Goal: Task Accomplishment & Management: Manage account settings

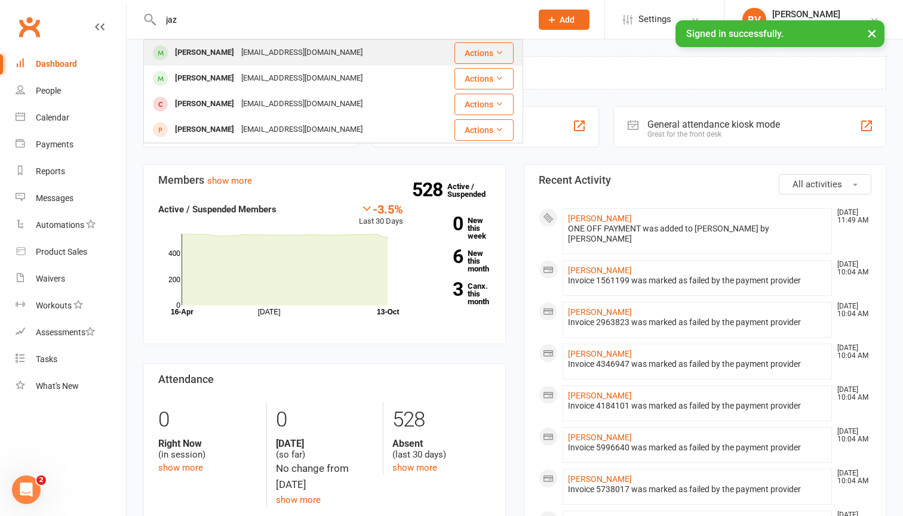
type input "jaz"
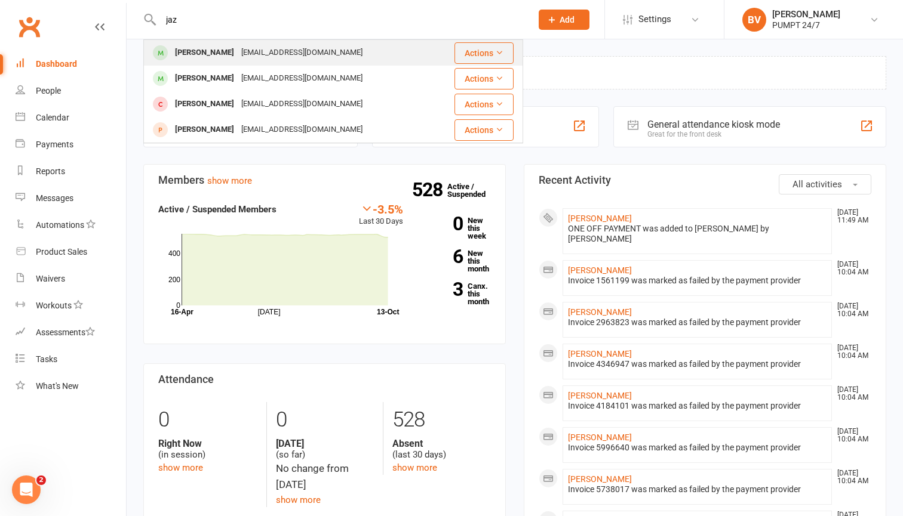
click at [218, 51] on div "[PERSON_NAME]" at bounding box center [204, 52] width 66 height 17
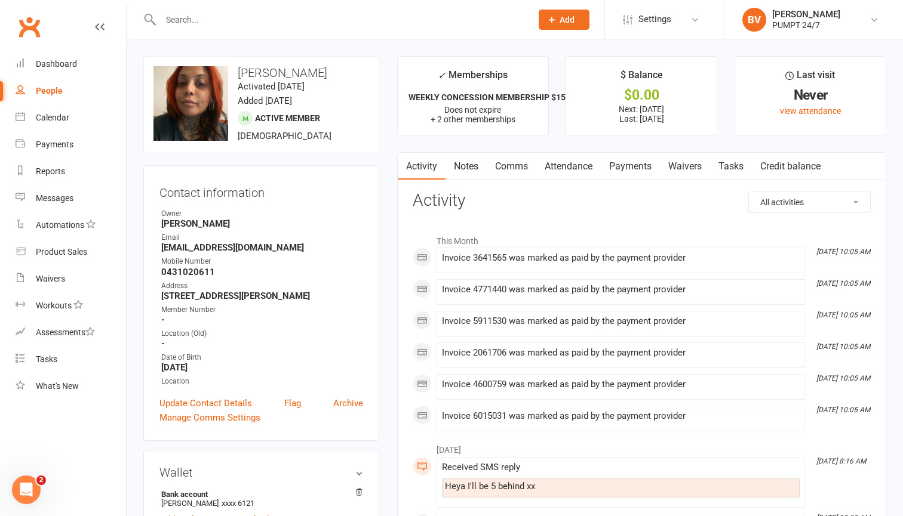
click at [631, 167] on link "Payments" at bounding box center [629, 166] width 59 height 27
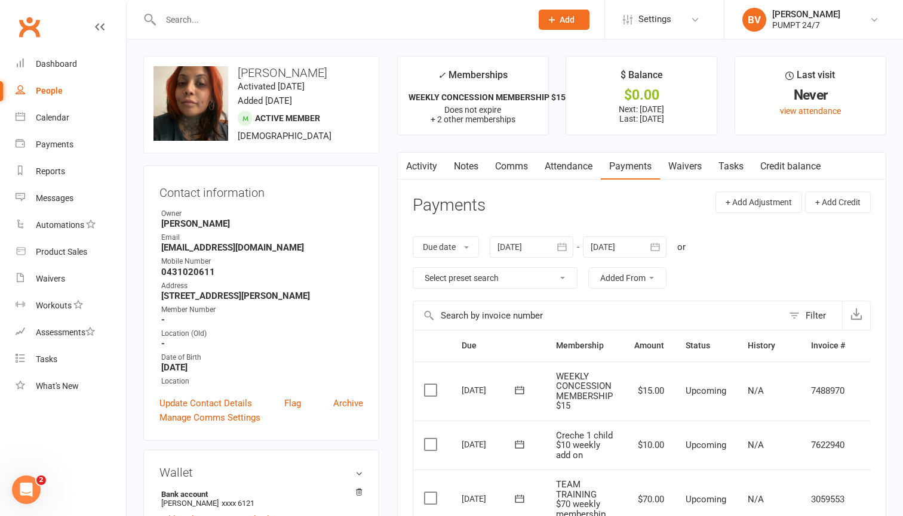
click at [560, 250] on icon "button" at bounding box center [562, 247] width 12 height 12
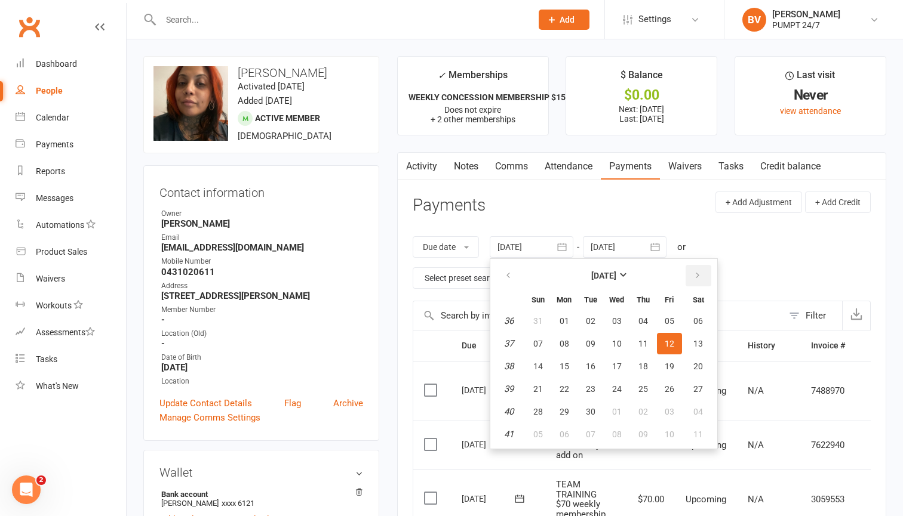
click at [698, 277] on icon "button" at bounding box center [697, 276] width 8 height 10
click at [540, 367] on span "12" at bounding box center [538, 367] width 10 height 10
type input "[DATE]"
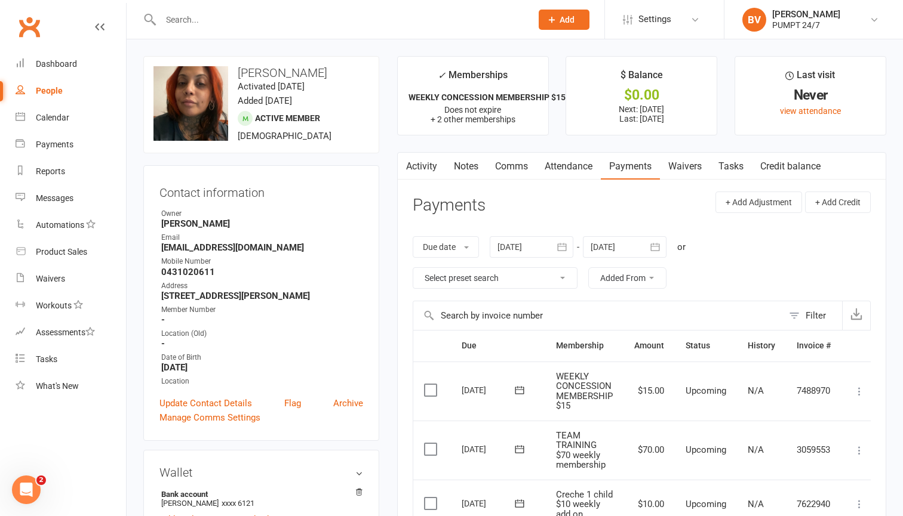
click at [657, 247] on icon "button" at bounding box center [655, 247] width 12 height 12
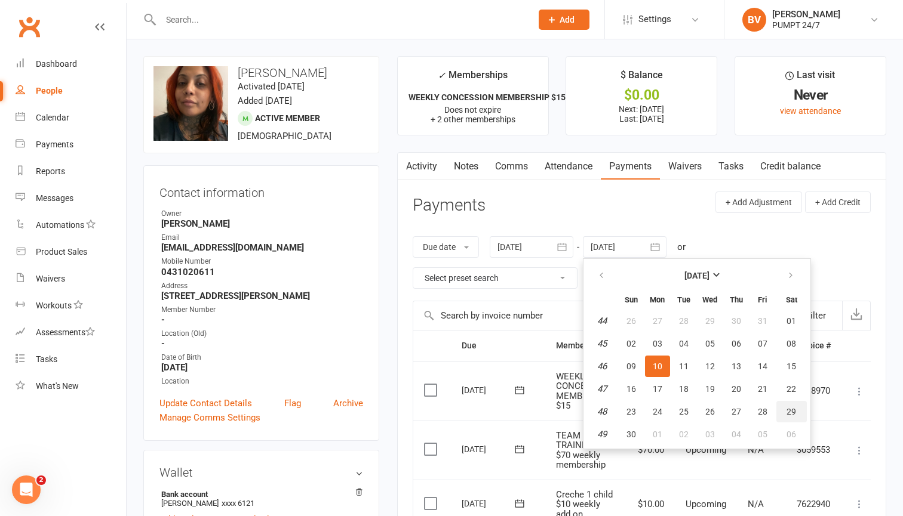
click at [793, 415] on span "29" at bounding box center [791, 412] width 10 height 10
type input "[DATE]"
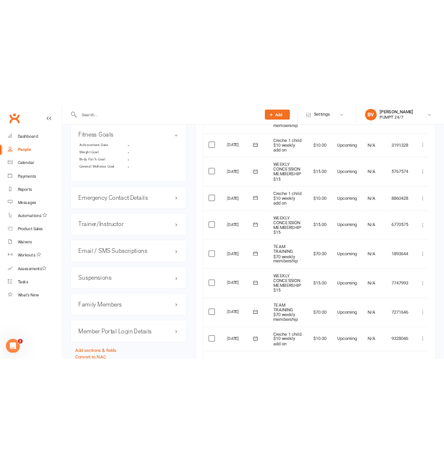
scroll to position [1037, 0]
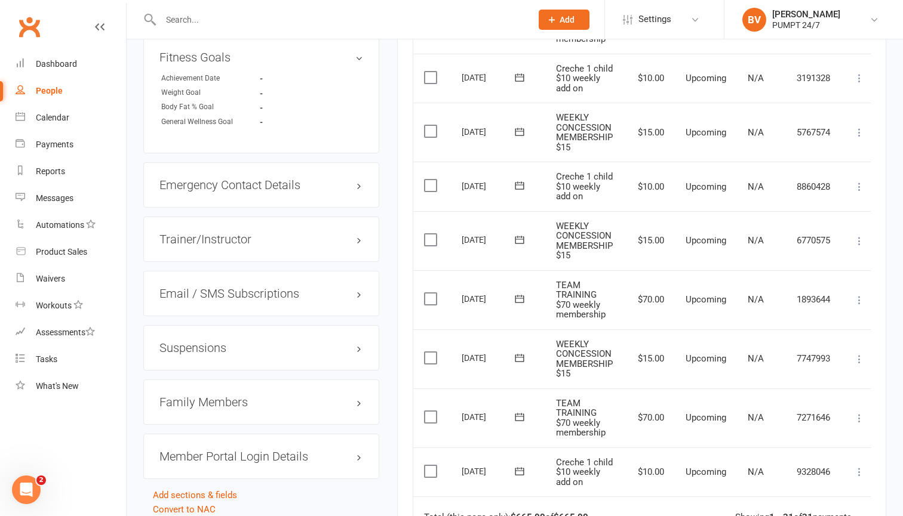
click at [430, 466] on label at bounding box center [432, 472] width 16 height 12
click at [430, 466] on input "checkbox" at bounding box center [428, 466] width 8 height 0
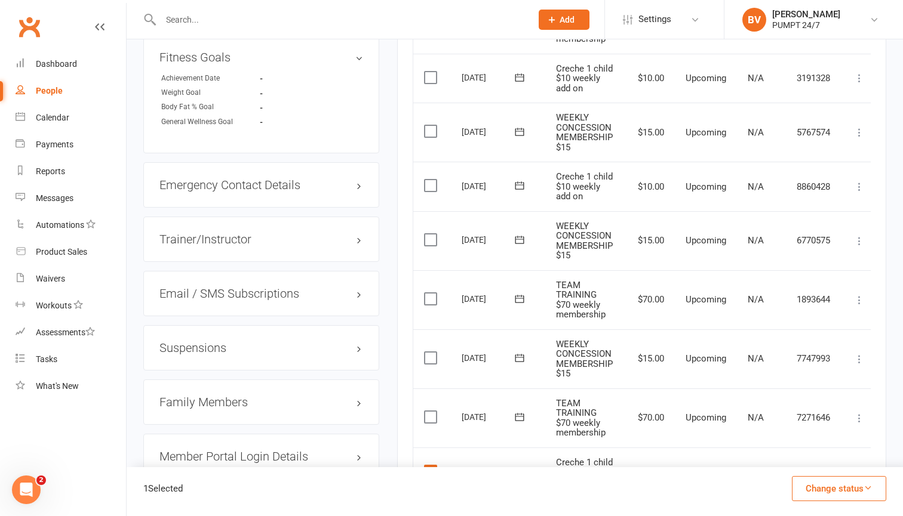
click at [432, 411] on label at bounding box center [432, 417] width 16 height 12
click at [432, 411] on input "checkbox" at bounding box center [428, 411] width 8 height 0
click at [429, 352] on label at bounding box center [432, 358] width 16 height 12
click at [429, 352] on input "checkbox" at bounding box center [428, 352] width 8 height 0
click at [430, 293] on label at bounding box center [432, 299] width 16 height 12
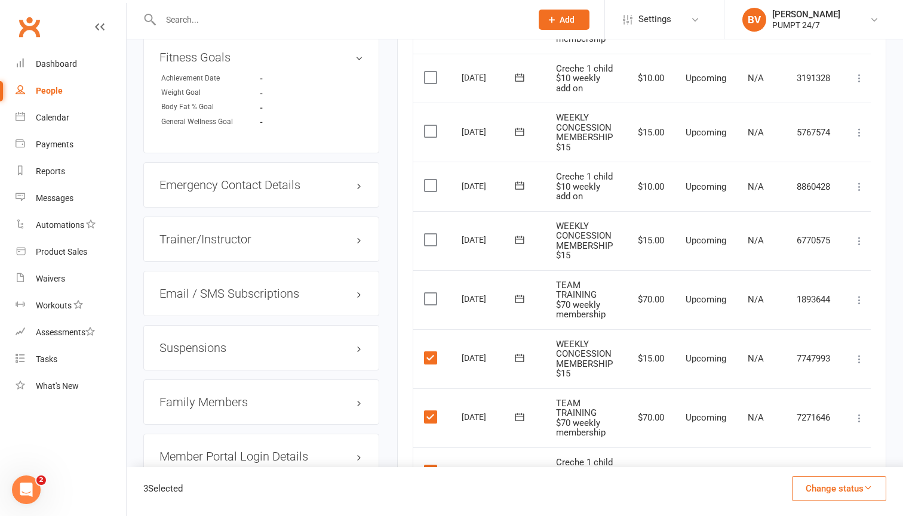
click at [430, 293] on input "checkbox" at bounding box center [428, 293] width 8 height 0
click at [429, 234] on label at bounding box center [432, 240] width 16 height 12
click at [429, 234] on input "checkbox" at bounding box center [428, 234] width 8 height 0
click at [426, 180] on label at bounding box center [432, 186] width 16 height 12
click at [426, 180] on input "checkbox" at bounding box center [428, 180] width 8 height 0
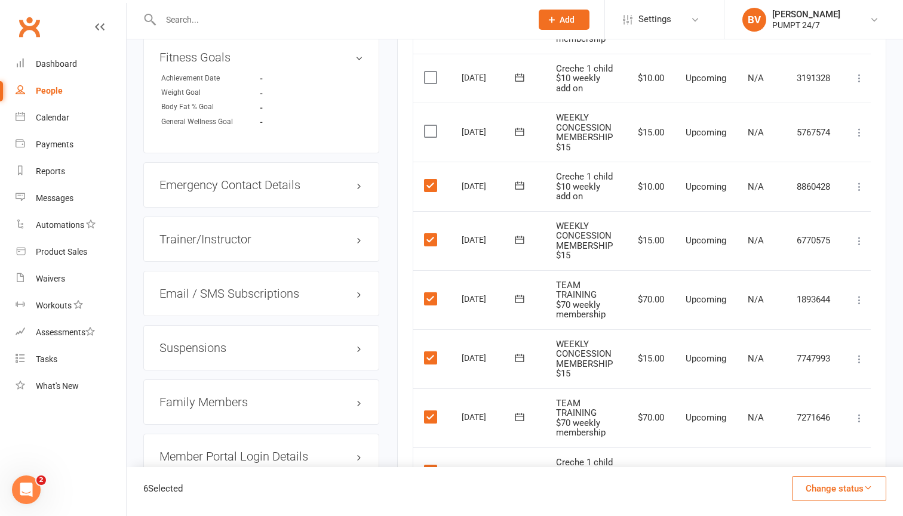
click at [815, 484] on button "Change status" at bounding box center [839, 488] width 94 height 25
click at [821, 456] on link "Skipped" at bounding box center [826, 457] width 118 height 24
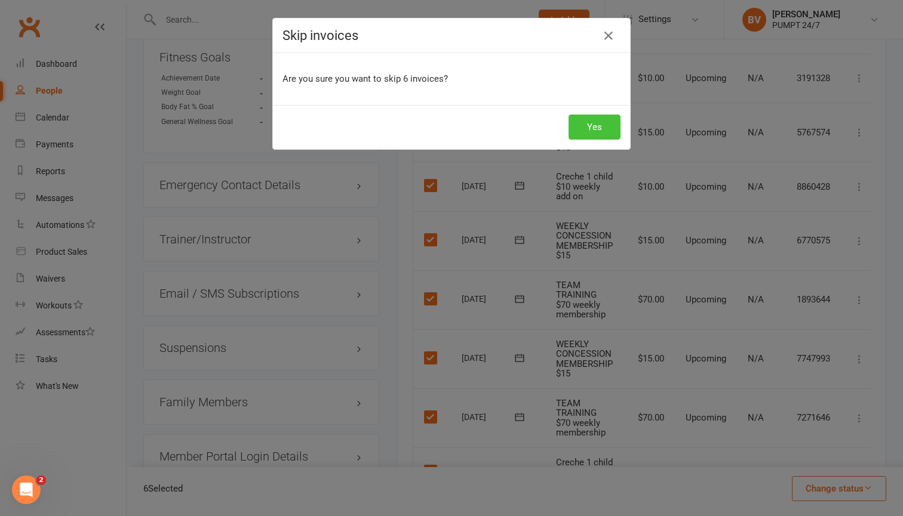
click at [584, 133] on button "Yes" at bounding box center [594, 127] width 52 height 25
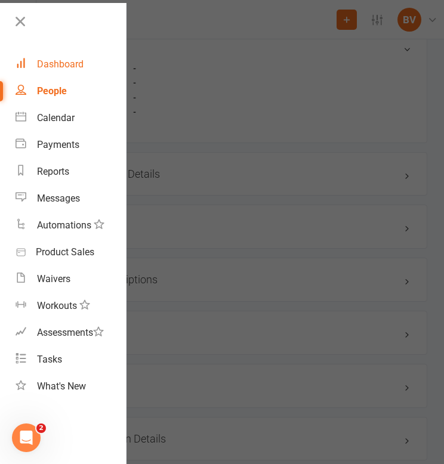
click at [61, 70] on link "Dashboard" at bounding box center [71, 64] width 110 height 27
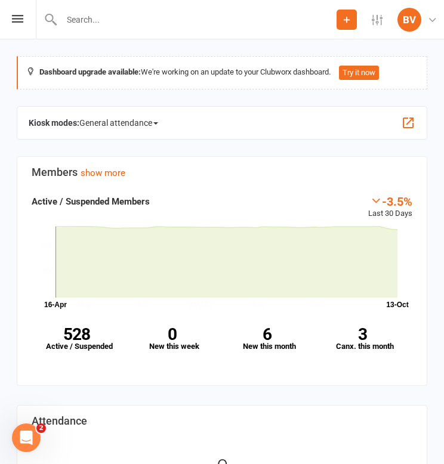
click at [123, 16] on input "text" at bounding box center [197, 19] width 279 height 17
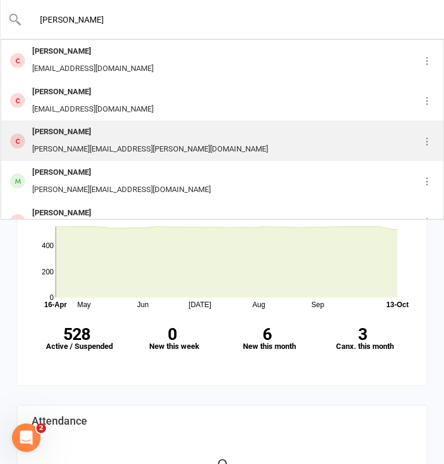
type input "briny"
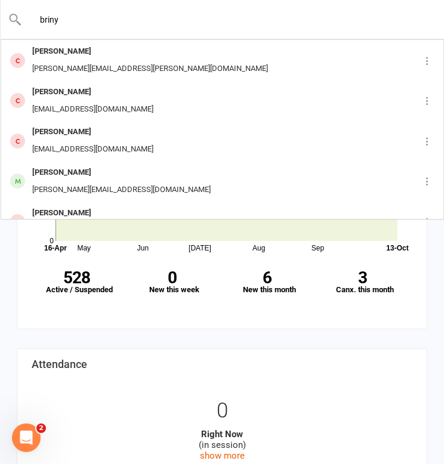
drag, startPoint x: 125, startPoint y: 22, endPoint x: 32, endPoint y: 14, distance: 93.4
click at [32, 14] on input "briny" at bounding box center [222, 19] width 401 height 17
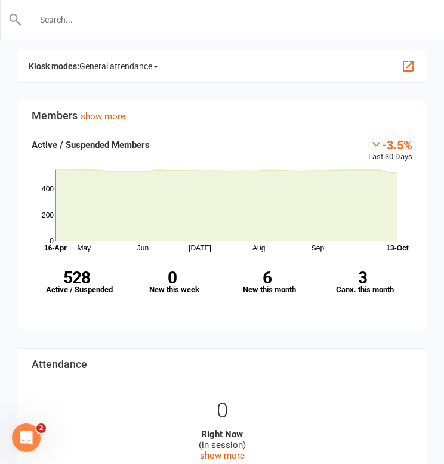
scroll to position [57, 0]
click at [347, 20] on icon at bounding box center [346, 19] width 11 height 11
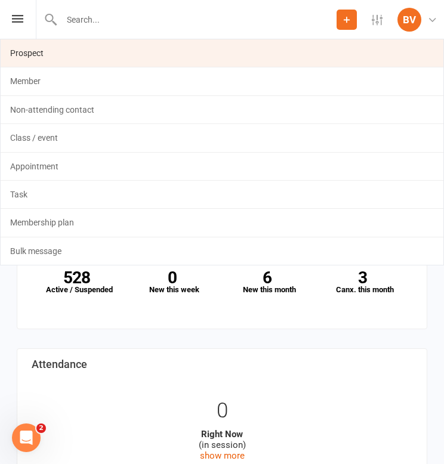
click at [94, 57] on link "Prospect" at bounding box center [222, 52] width 443 height 27
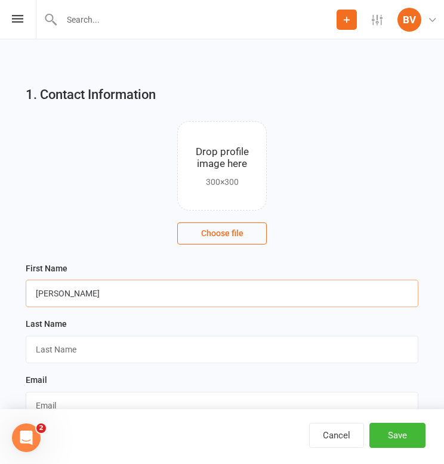
type input "[PERSON_NAME]"
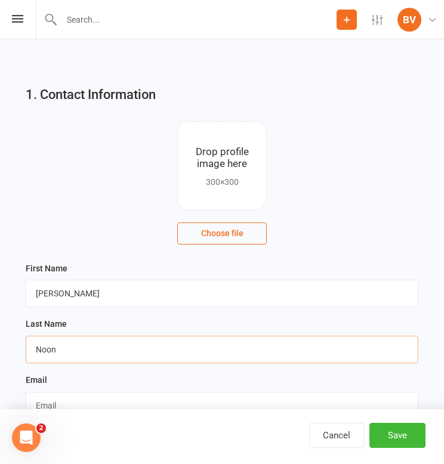
type input "Noon"
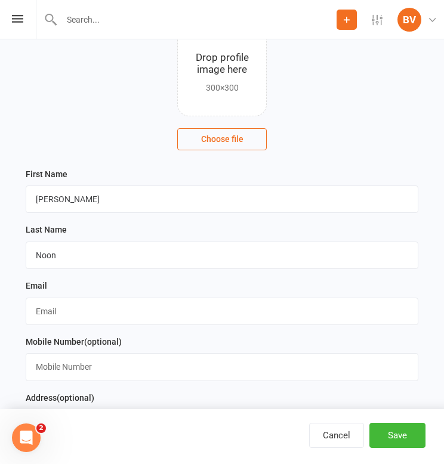
scroll to position [101, 0]
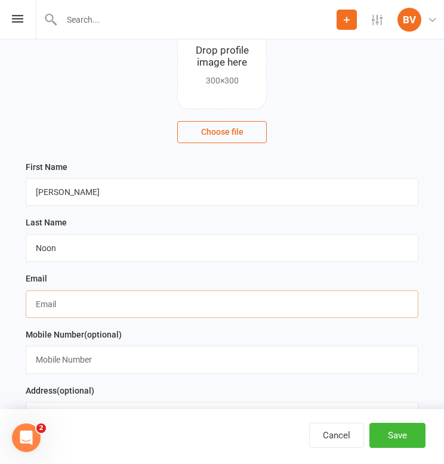
paste input "[PERSON_NAME][EMAIL_ADDRESS][DOMAIN_NAME]"
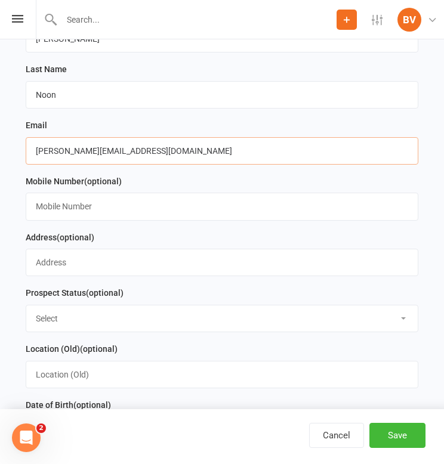
scroll to position [260, 0]
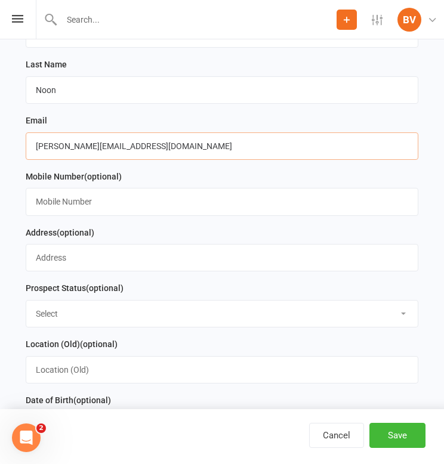
type input "[PERSON_NAME][EMAIL_ADDRESS][DOMAIN_NAME]"
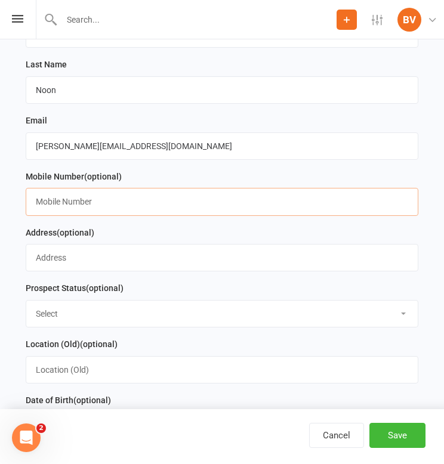
paste input "0449074393"
type input "0449074393"
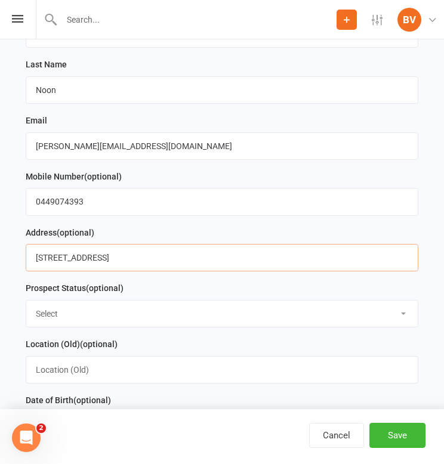
type input "[STREET_ADDRESS]"
select select "Initial Contact"
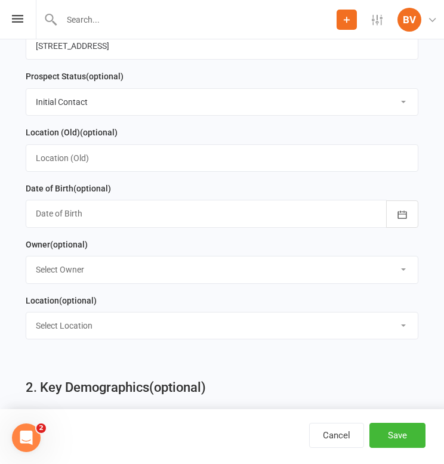
scroll to position [473, 0]
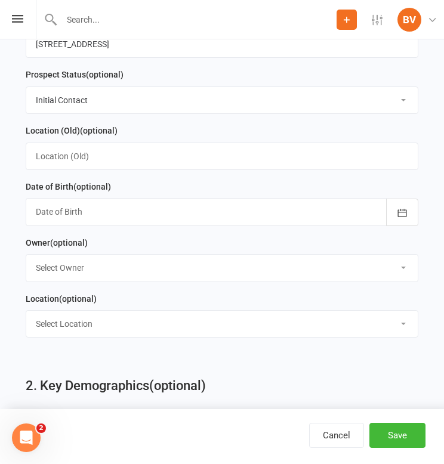
click at [130, 206] on div at bounding box center [222, 211] width 393 height 27
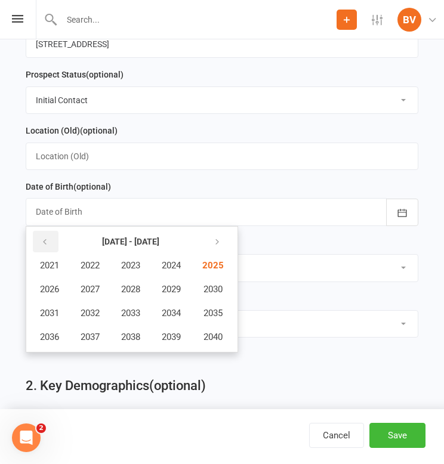
click at [35, 235] on button "button" at bounding box center [46, 241] width 26 height 21
click at [140, 263] on span "2003" at bounding box center [130, 265] width 19 height 11
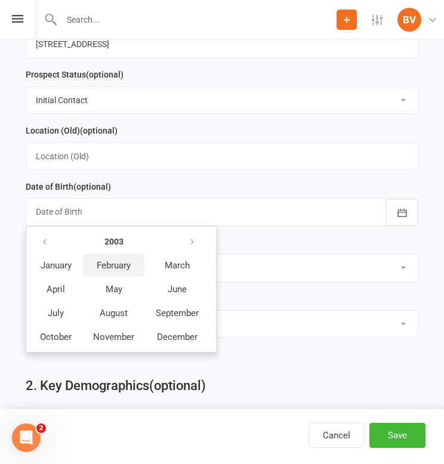
click at [134, 267] on button "February" at bounding box center [113, 265] width 61 height 23
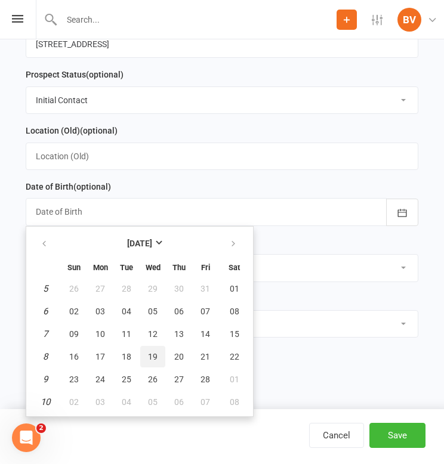
click at [155, 354] on span "19" at bounding box center [153, 357] width 10 height 10
type input "[DATE]"
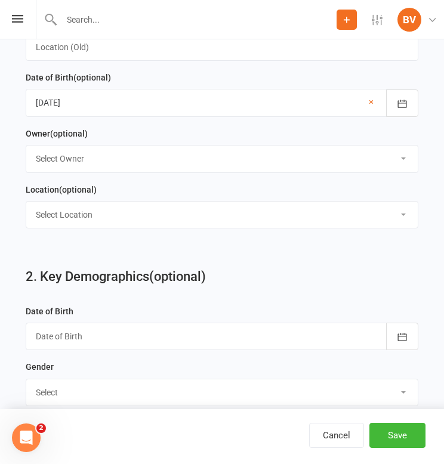
scroll to position [590, 0]
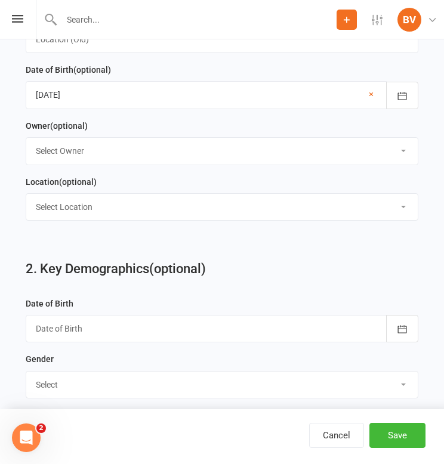
click at [186, 318] on div at bounding box center [222, 328] width 393 height 27
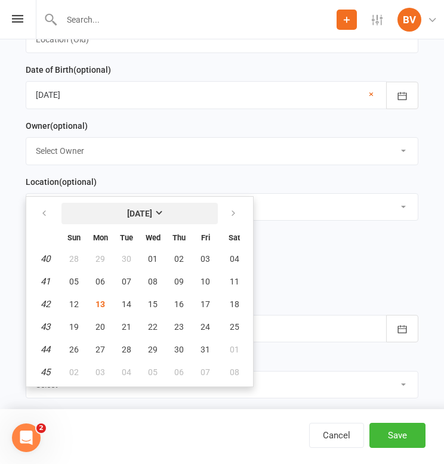
click at [151, 213] on strong "[DATE]" at bounding box center [139, 214] width 25 height 10
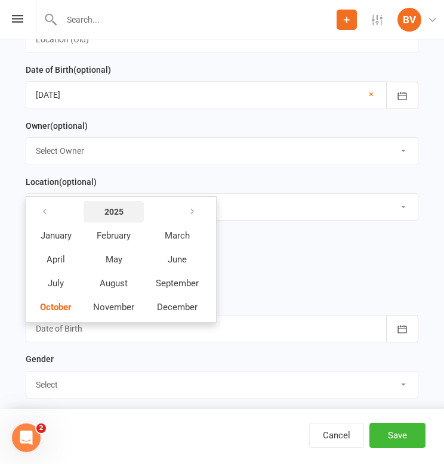
click at [116, 207] on strong "2025" at bounding box center [113, 212] width 19 height 10
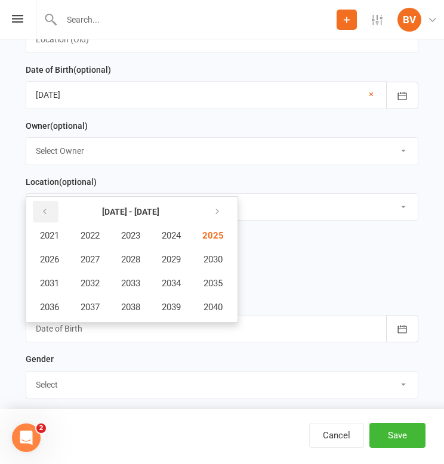
click at [53, 204] on button "button" at bounding box center [46, 211] width 26 height 21
click at [127, 230] on span "2003" at bounding box center [130, 235] width 19 height 11
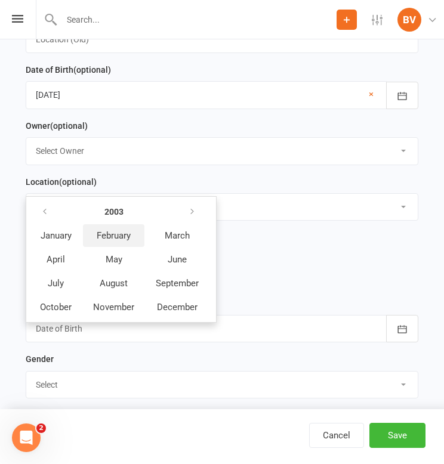
click at [127, 236] on span "February" at bounding box center [114, 235] width 34 height 11
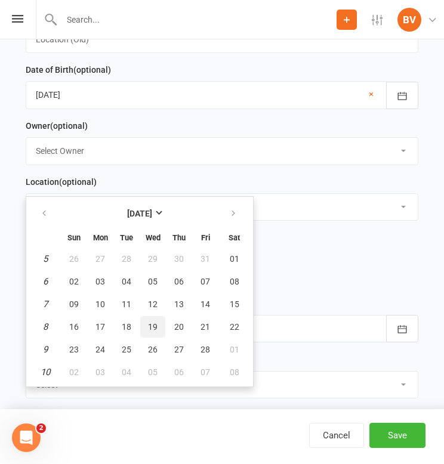
click at [158, 322] on button "19" at bounding box center [152, 326] width 25 height 21
type input "[DATE]"
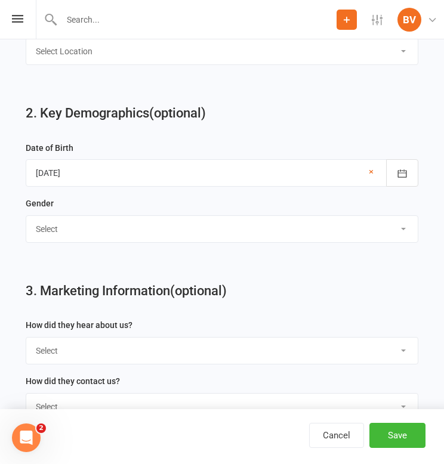
scroll to position [747, 0]
select select "[DEMOGRAPHIC_DATA]"
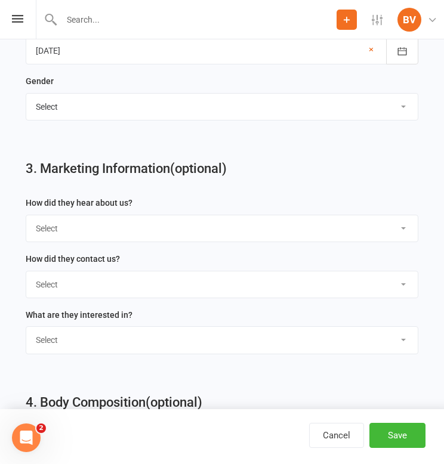
scroll to position [884, 0]
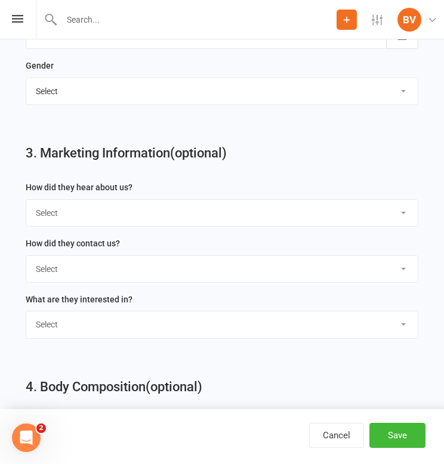
select select "Through A Friend"
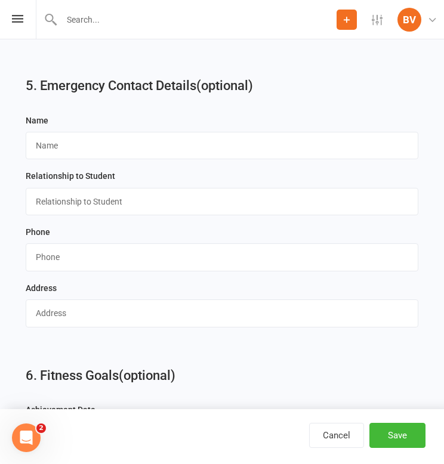
scroll to position [1652, 0]
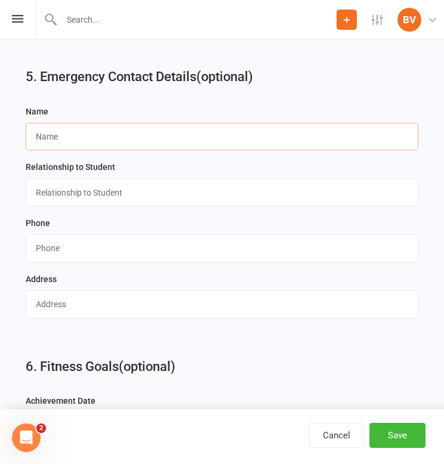
click at [184, 131] on input "text" at bounding box center [222, 136] width 393 height 27
type input "[PERSON_NAME]"
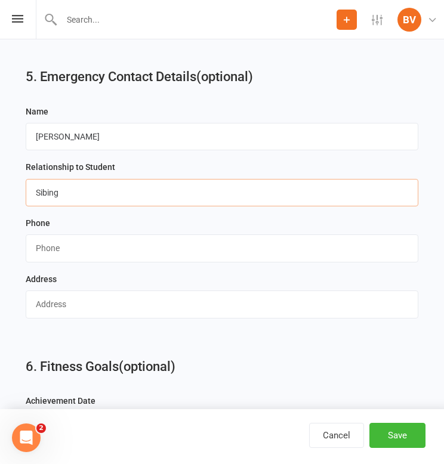
click at [48, 182] on input "Sibing" at bounding box center [222, 192] width 393 height 27
type input "Sibling"
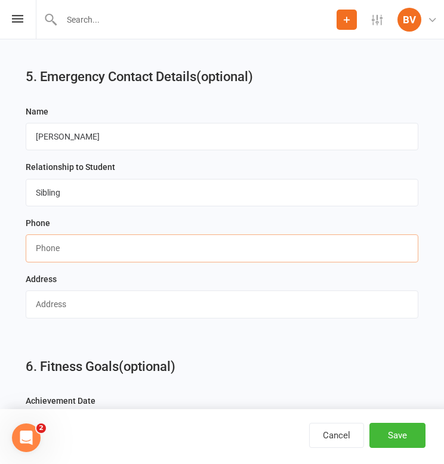
click at [127, 251] on input "string" at bounding box center [222, 248] width 393 height 27
paste input "0452592097"
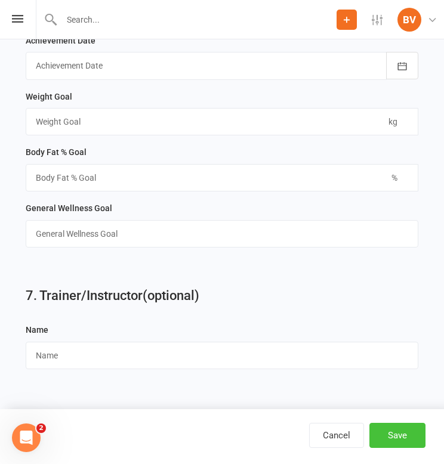
scroll to position [2014, 0]
type input "0452592097"
click at [408, 433] on button "Save" at bounding box center [397, 435] width 56 height 25
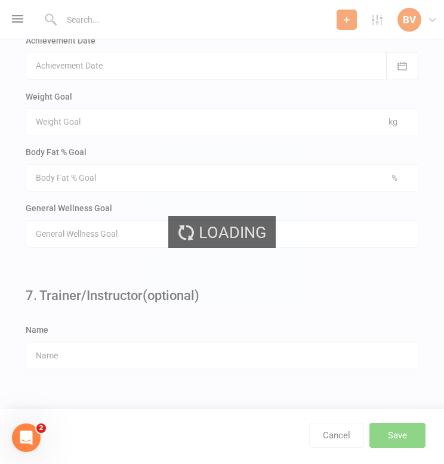
scroll to position [0, 0]
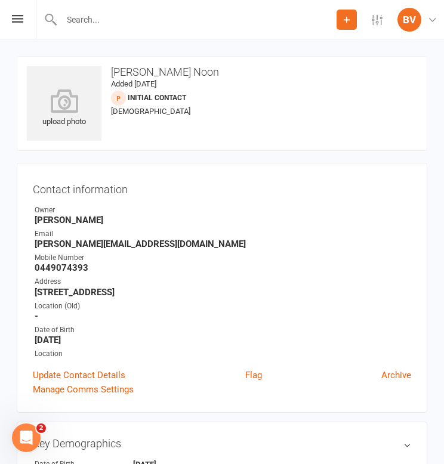
click at [78, 17] on input "text" at bounding box center [197, 19] width 279 height 17
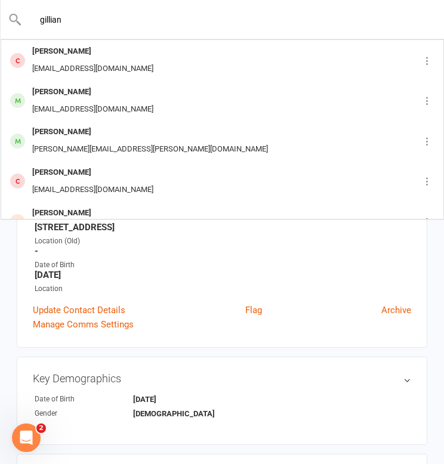
type input "gillian"
click at [193, 248] on strong "-" at bounding box center [223, 251] width 377 height 11
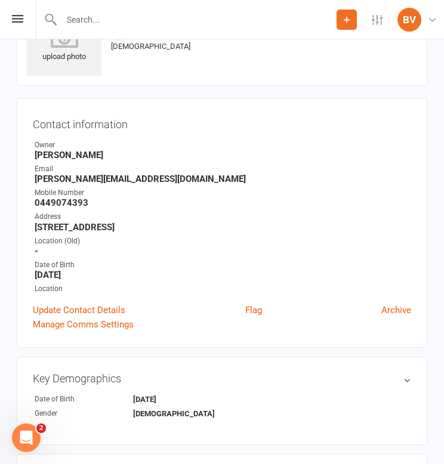
click at [350, 23] on icon at bounding box center [346, 19] width 11 height 11
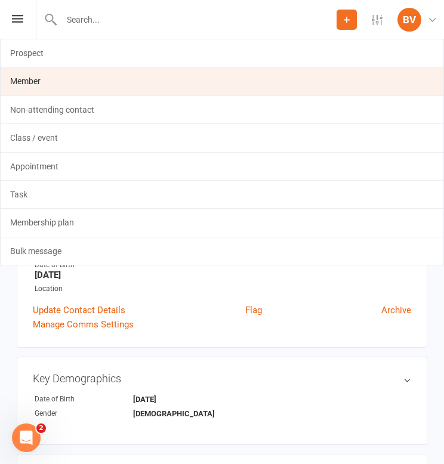
click at [190, 81] on link "Member" at bounding box center [222, 80] width 443 height 27
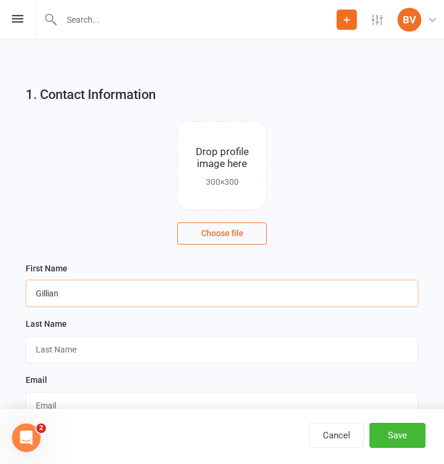
type input "Gillian"
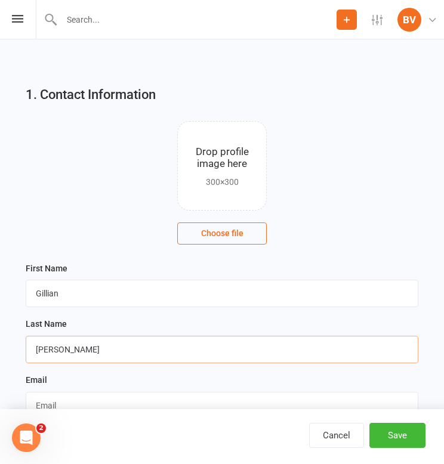
type input "[PERSON_NAME]"
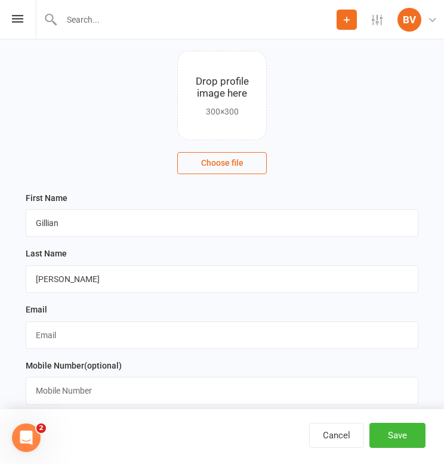
scroll to position [76, 0]
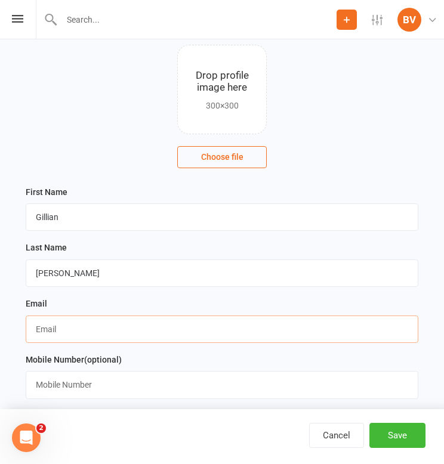
click at [206, 324] on input "text" at bounding box center [222, 329] width 393 height 27
paste input "[EMAIL_ADDRESS][DOMAIN_NAME]"
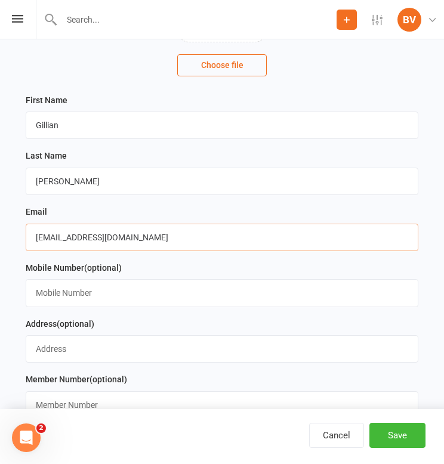
scroll to position [171, 0]
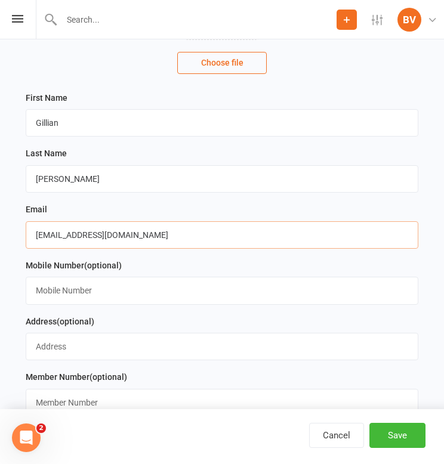
type input "[EMAIL_ADDRESS][DOMAIN_NAME]"
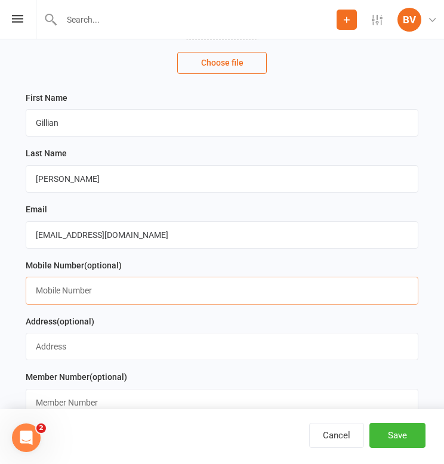
paste input "0415715872"
type input "0415715872"
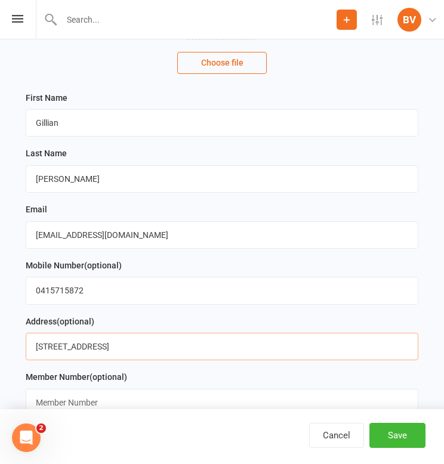
click at [168, 357] on input "[STREET_ADDRESS]" at bounding box center [222, 346] width 393 height 27
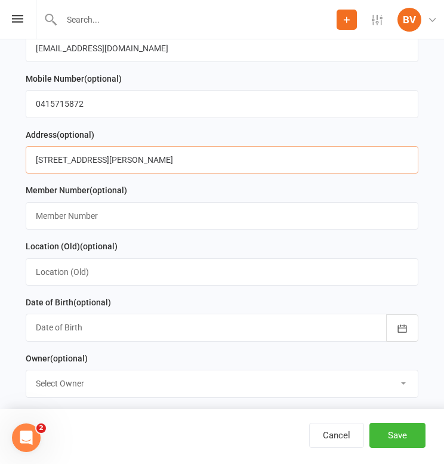
scroll to position [358, 0]
type input "[STREET_ADDRESS][PERSON_NAME]"
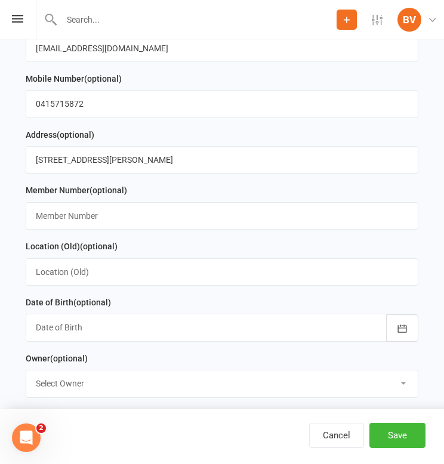
click at [142, 336] on div at bounding box center [222, 327] width 393 height 27
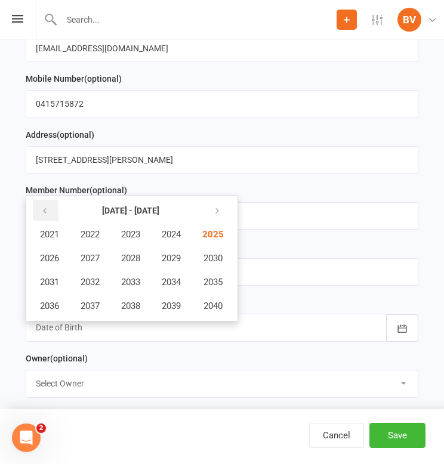
click at [45, 210] on icon "button" at bounding box center [45, 212] width 8 height 10
click at [220, 257] on span "1990" at bounding box center [211, 258] width 19 height 11
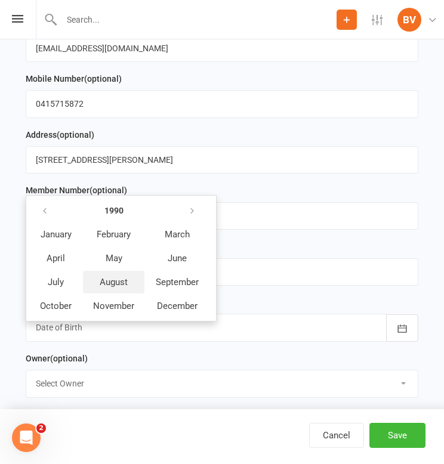
click at [109, 281] on span "August" at bounding box center [114, 282] width 28 height 11
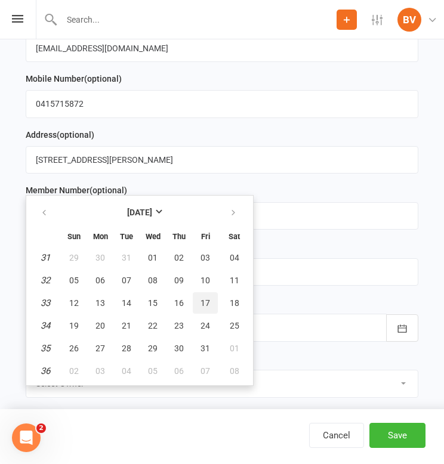
click at [202, 298] on span "17" at bounding box center [206, 303] width 10 height 10
type input "[DATE]"
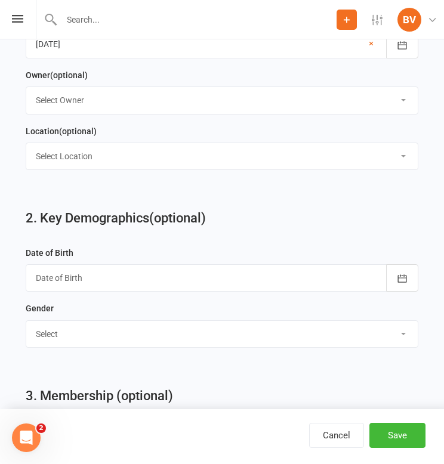
scroll to position [642, 0]
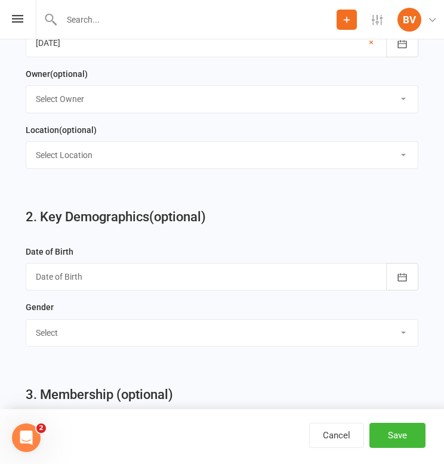
click at [190, 279] on div at bounding box center [222, 276] width 393 height 27
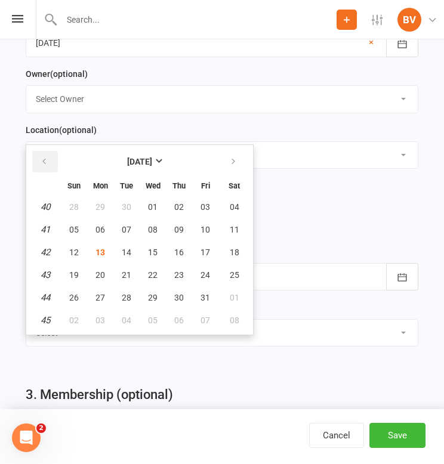
click at [45, 157] on icon "button" at bounding box center [44, 162] width 8 height 10
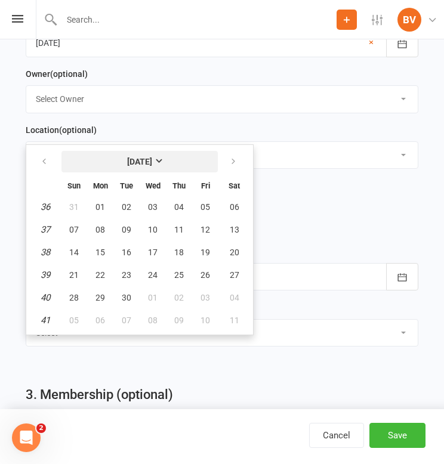
click at [142, 158] on strong "[DATE]" at bounding box center [139, 162] width 25 height 10
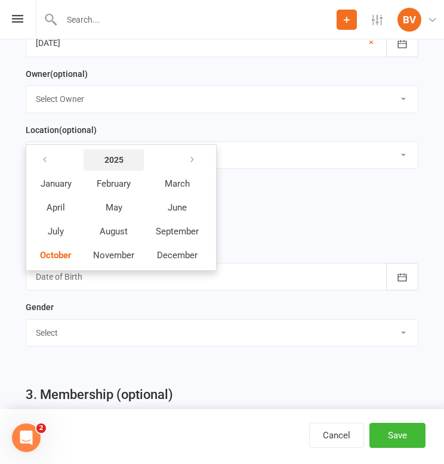
click at [124, 157] on button "2025" at bounding box center [114, 159] width 60 height 21
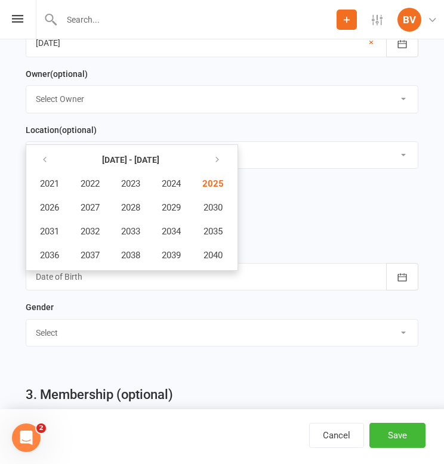
click at [49, 144] on ul "[DATE] - [DATE] 2021 2022 2023 2024 2025 2026 2027 2028 2029 2030 2031 2032 203…" at bounding box center [132, 207] width 213 height 127
click at [49, 153] on button "button" at bounding box center [46, 159] width 26 height 21
click at [221, 207] on span "1990" at bounding box center [211, 207] width 19 height 11
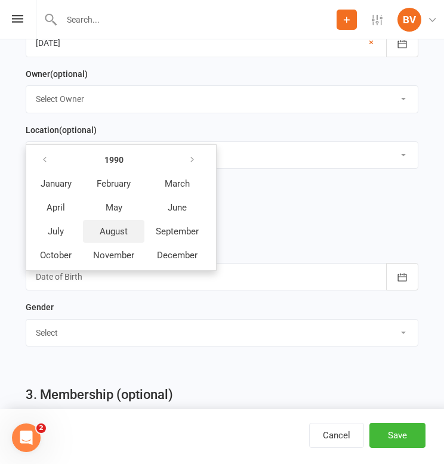
click at [128, 228] on button "August" at bounding box center [113, 231] width 61 height 23
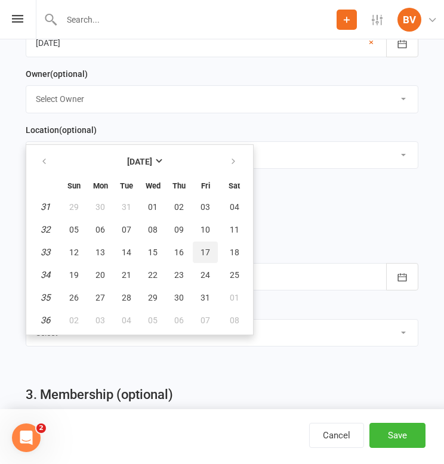
click at [207, 251] on span "17" at bounding box center [206, 253] width 10 height 10
type input "[DATE]"
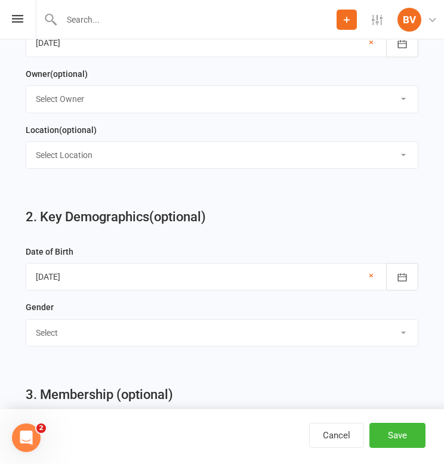
select select "[DEMOGRAPHIC_DATA]"
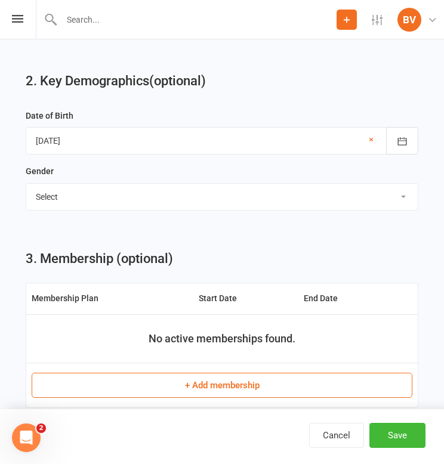
scroll to position [784, 0]
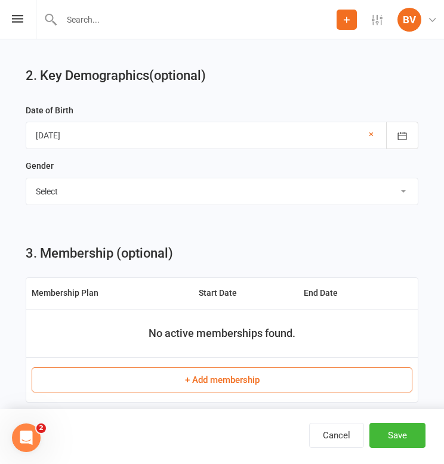
click at [223, 374] on button "+ Add membership" at bounding box center [222, 380] width 381 height 25
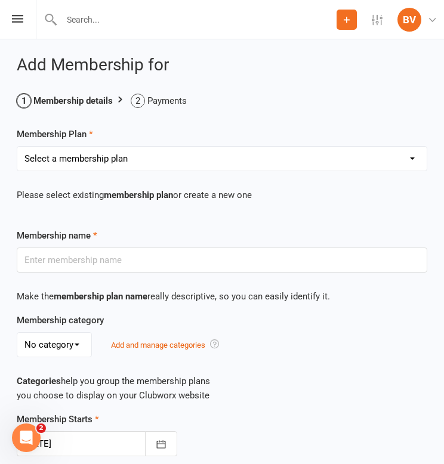
select select "6"
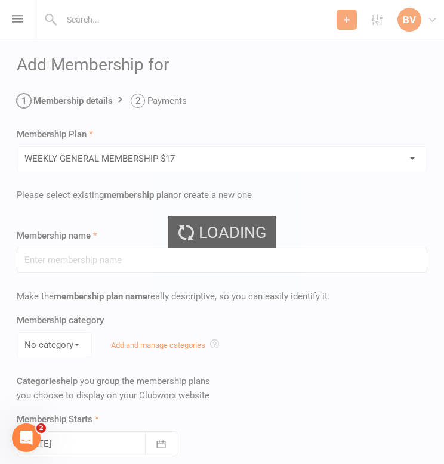
type input "WEEKLY GENERAL MEMBERSHIP $17"
select select "0"
type input "0"
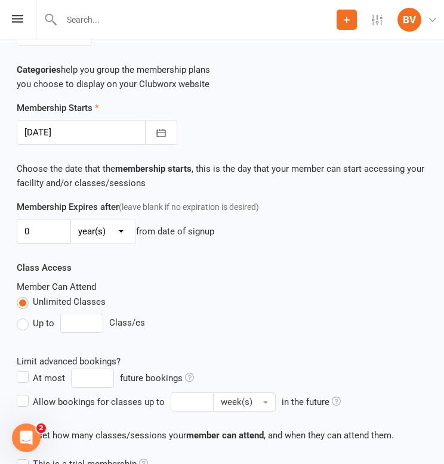
scroll to position [313, 0]
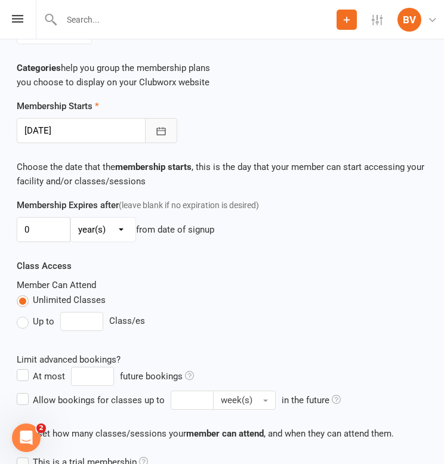
click at [158, 130] on button "button" at bounding box center [161, 130] width 32 height 25
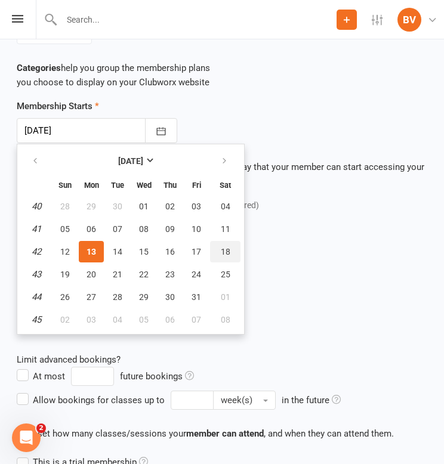
click at [230, 252] on button "18" at bounding box center [225, 251] width 30 height 21
type input "[DATE]"
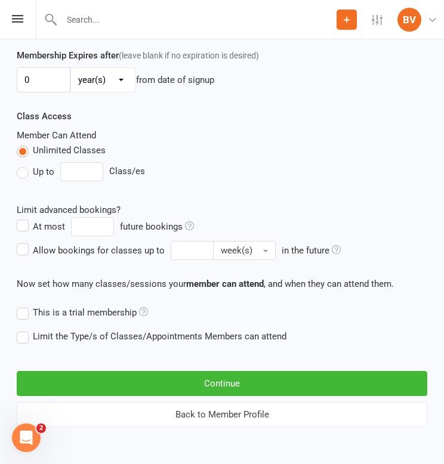
scroll to position [473, 0]
click at [235, 376] on button "Continue" at bounding box center [222, 383] width 411 height 25
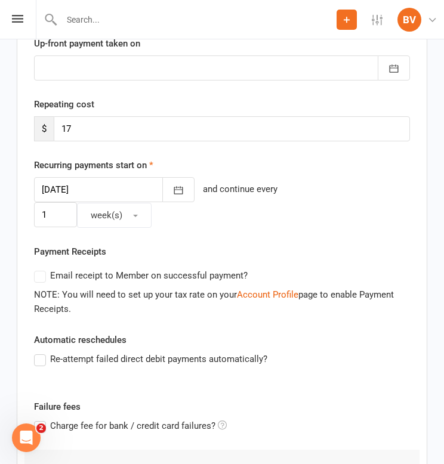
scroll to position [223, 0]
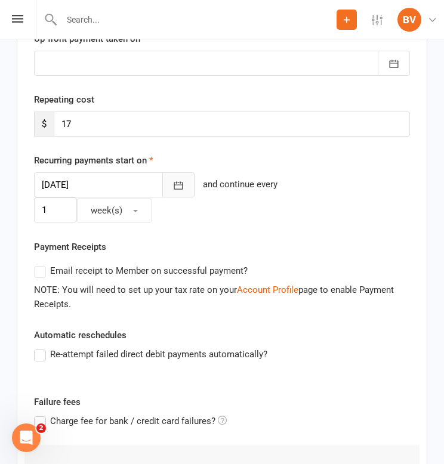
click at [173, 180] on icon "button" at bounding box center [179, 186] width 12 height 12
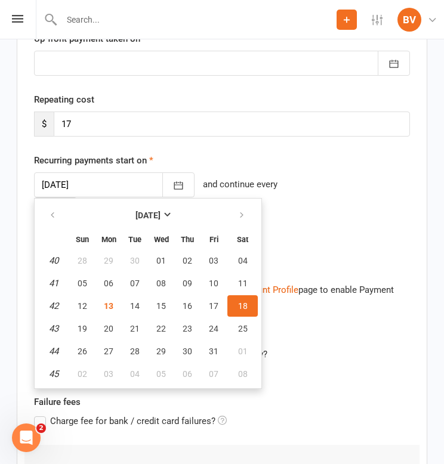
click at [242, 301] on span "18" at bounding box center [243, 306] width 10 height 10
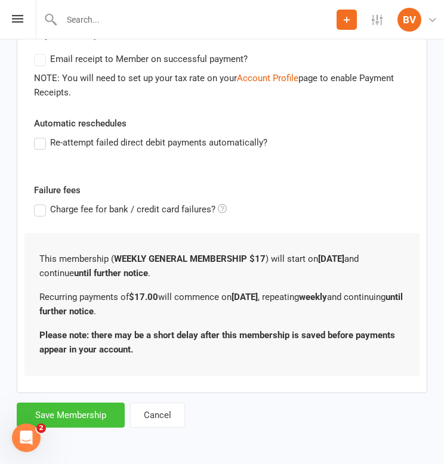
click at [85, 406] on button "Save Membership" at bounding box center [71, 415] width 108 height 25
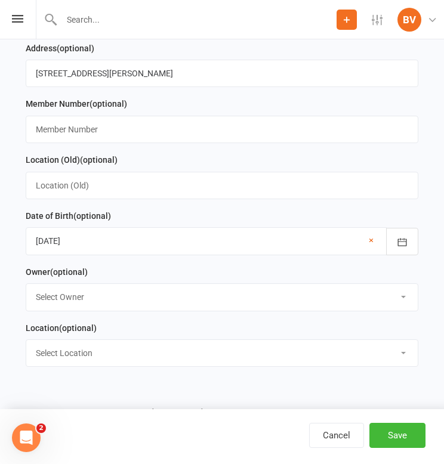
scroll to position [1027, 0]
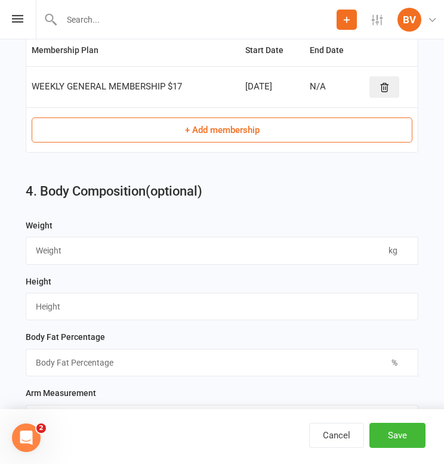
click at [220, 128] on button "+ Add membership" at bounding box center [222, 130] width 381 height 25
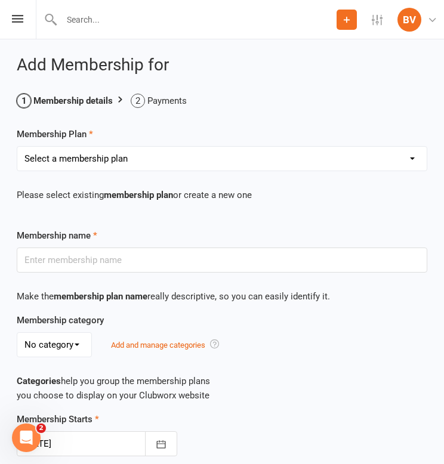
select select "3"
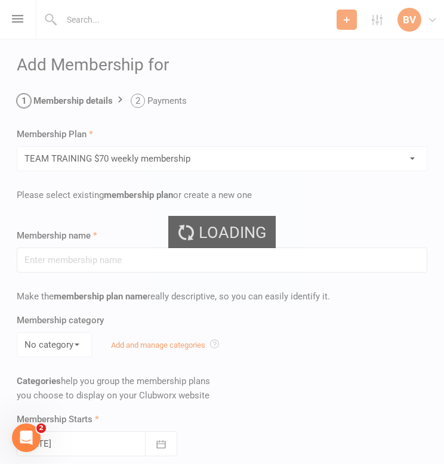
type input "TEAM TRAINING $70 weekly membership"
select select "0"
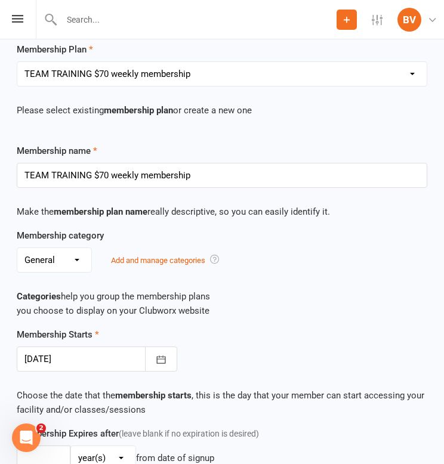
scroll to position [98, 0]
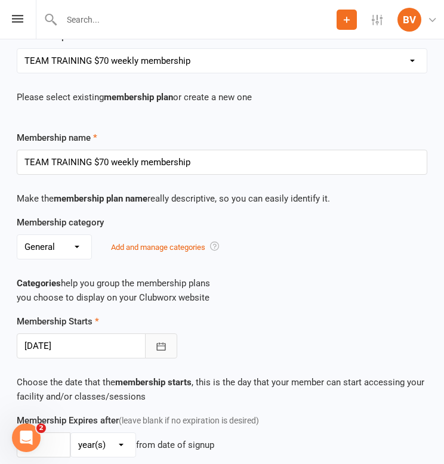
click at [165, 344] on button "button" at bounding box center [161, 346] width 32 height 25
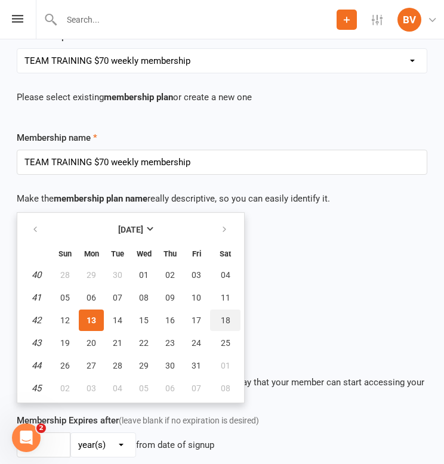
click at [223, 320] on span "18" at bounding box center [226, 321] width 10 height 10
type input "[DATE]"
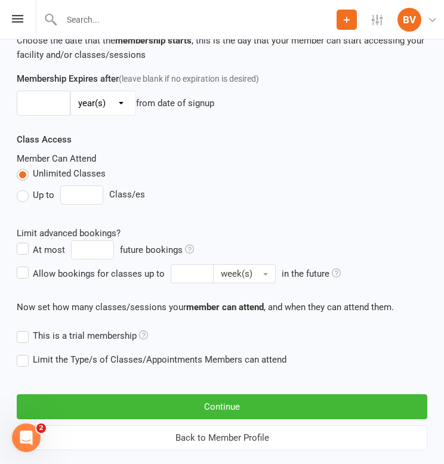
scroll to position [442, 0]
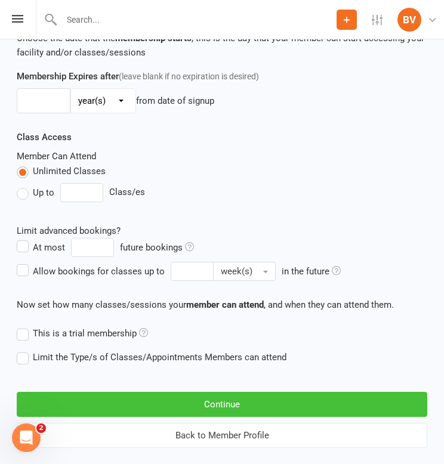
click at [164, 411] on button "Continue" at bounding box center [222, 404] width 411 height 25
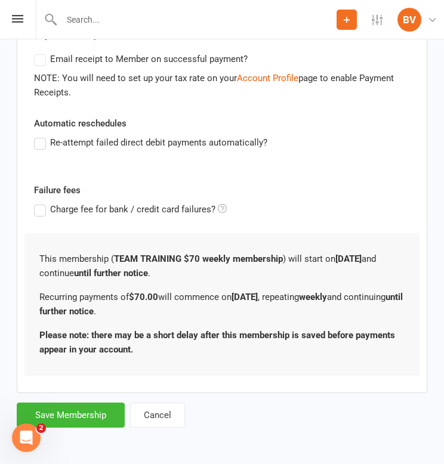
scroll to position [0, 0]
click at [97, 403] on button "Save Membership" at bounding box center [71, 415] width 108 height 25
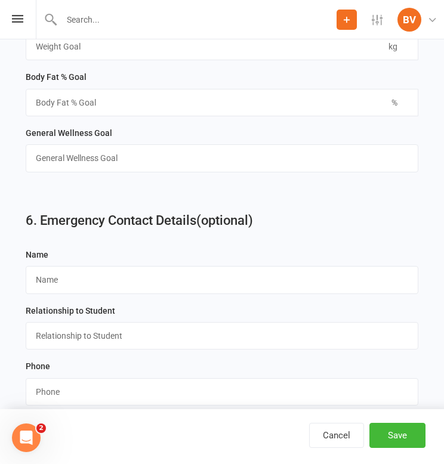
scroll to position [1804, 0]
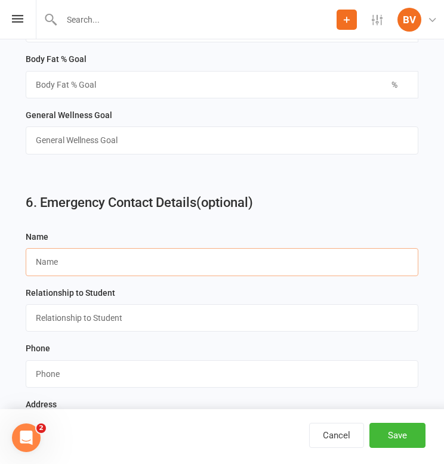
click at [176, 258] on input "text" at bounding box center [222, 261] width 393 height 27
click at [246, 255] on input "text" at bounding box center [222, 261] width 393 height 27
type input "[PERSON_NAME]"
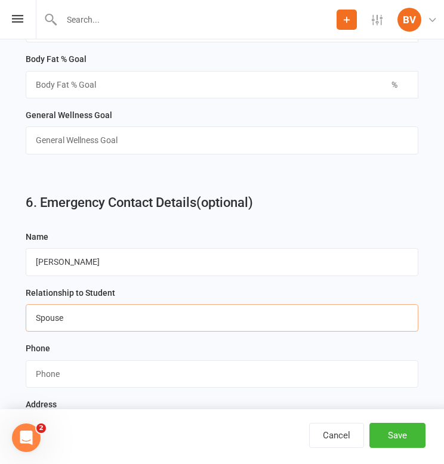
type input "Spouse"
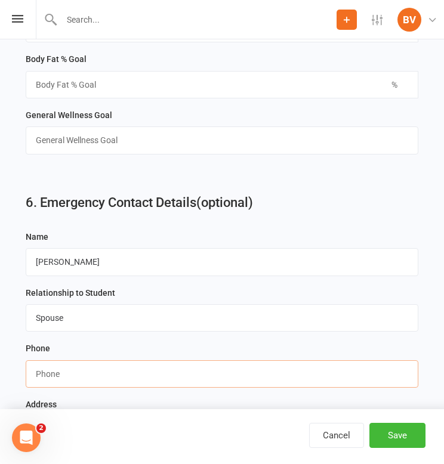
click at [266, 361] on input "string" at bounding box center [222, 374] width 393 height 27
paste input "0432039096"
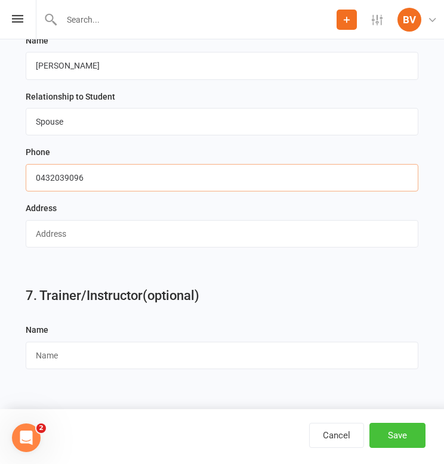
scroll to position [2003, 0]
type input "0432039096"
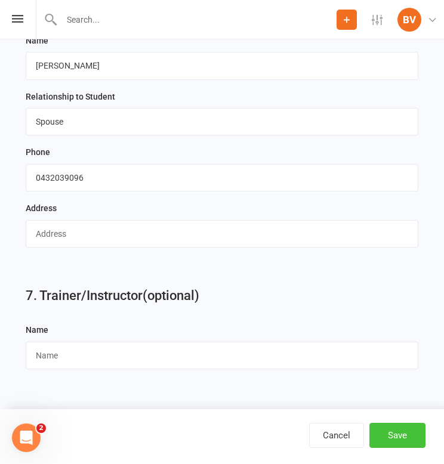
click at [407, 433] on button "Save" at bounding box center [397, 435] width 56 height 25
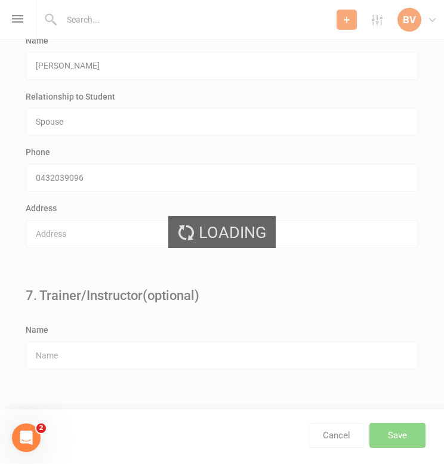
scroll to position [0, 0]
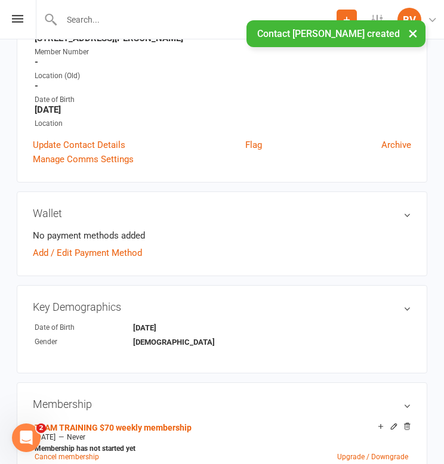
scroll to position [261, 0]
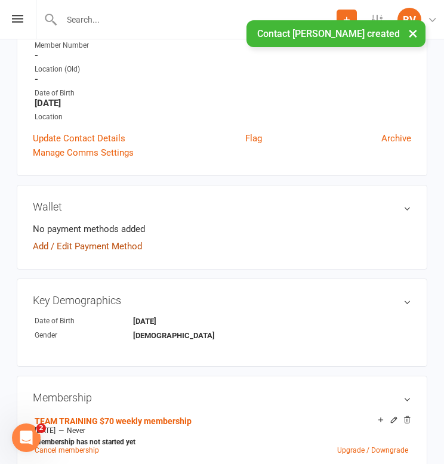
click at [122, 242] on link "Add / Edit Payment Method" at bounding box center [87, 246] width 109 height 14
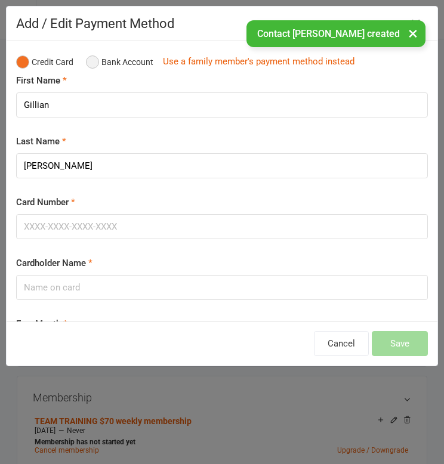
click at [122, 70] on button "Bank Account" at bounding box center [119, 62] width 67 height 23
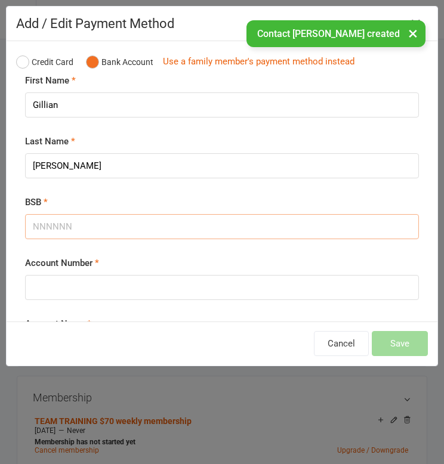
click at [100, 224] on input "BSB" at bounding box center [222, 226] width 394 height 25
paste input "303092"
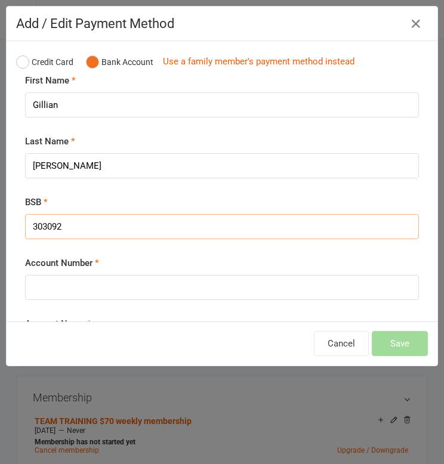
type input "303092"
click at [263, 282] on input "Account Number" at bounding box center [222, 287] width 394 height 25
paste input "7521155"
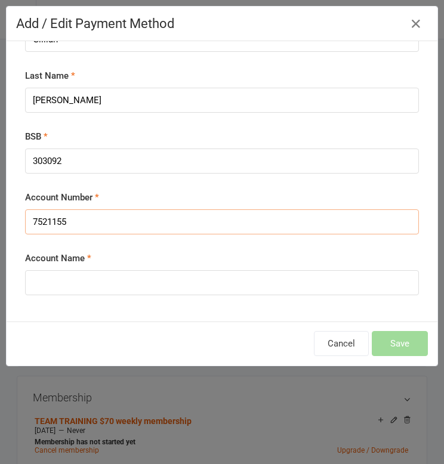
scroll to position [66, 0]
type input "7521155"
click at [234, 286] on input "Account Name" at bounding box center [222, 282] width 394 height 25
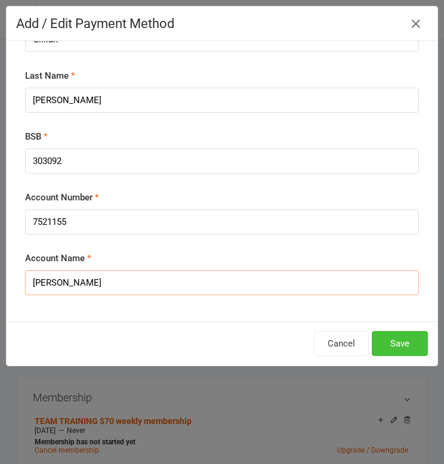
type input "[PERSON_NAME]"
click at [400, 340] on button "Save" at bounding box center [400, 343] width 56 height 25
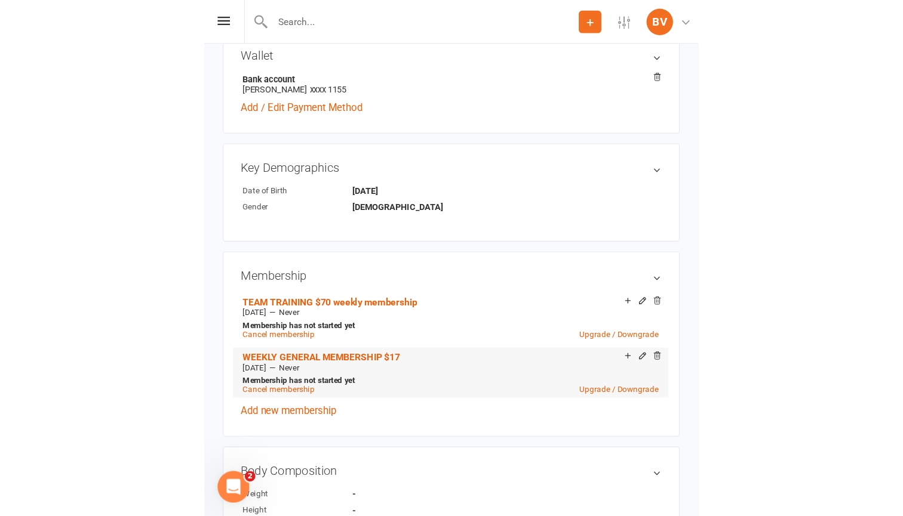
scroll to position [418, 0]
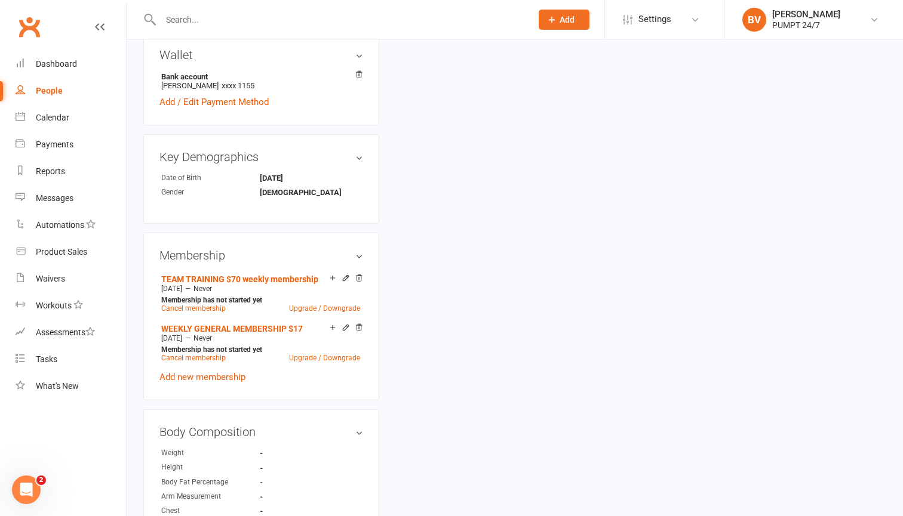
click at [552, 21] on icon at bounding box center [551, 19] width 11 height 11
click at [528, 82] on link "Member" at bounding box center [551, 80] width 106 height 27
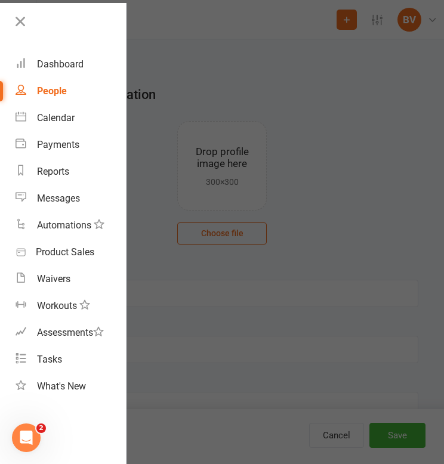
click at [273, 305] on div at bounding box center [222, 232] width 444 height 464
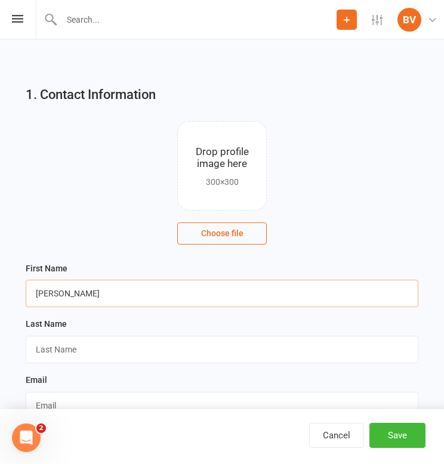
type input "[PERSON_NAME]"
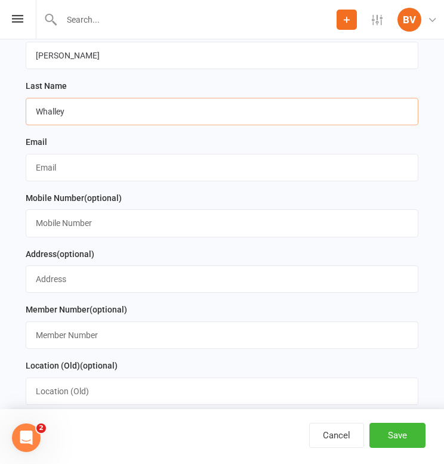
scroll to position [242, 0]
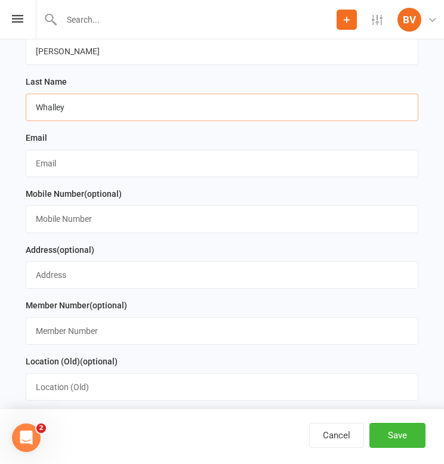
type input "Whalley"
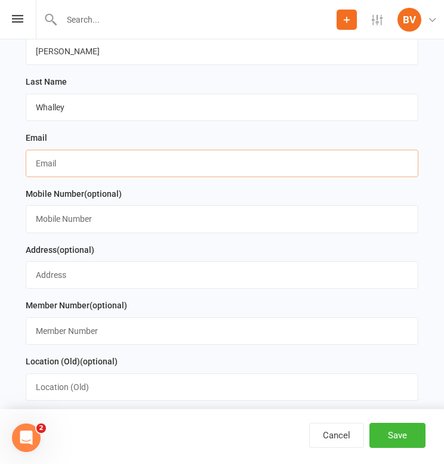
paste input "[EMAIL_ADDRESS][DOMAIN_NAME]"
type input "[EMAIL_ADDRESS][DOMAIN_NAME]"
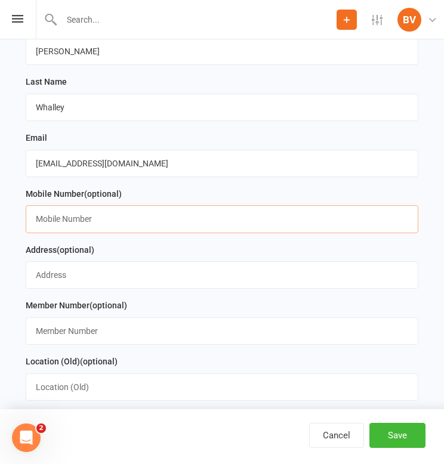
paste input "0402284669"
type input "0402284669"
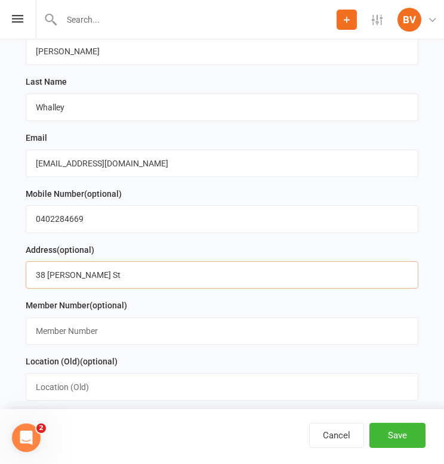
type input "38 [PERSON_NAME] St"
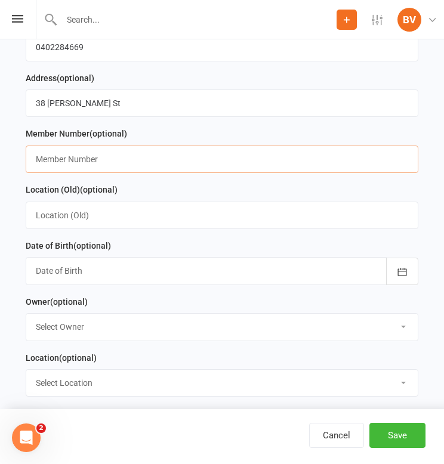
scroll to position [418, 0]
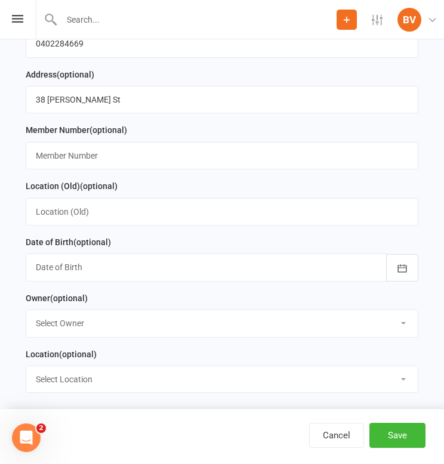
click at [314, 270] on div at bounding box center [222, 267] width 393 height 27
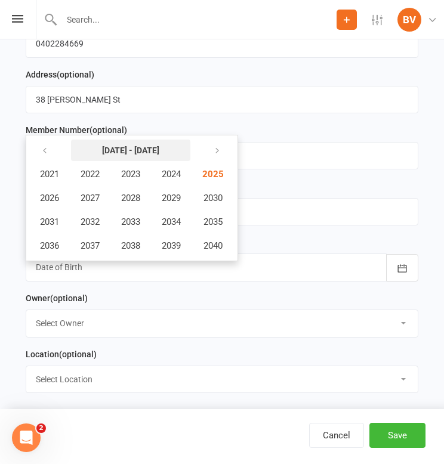
click at [153, 146] on strong "[DATE] - [DATE]" at bounding box center [130, 151] width 57 height 10
click at [53, 149] on button "button" at bounding box center [46, 150] width 26 height 21
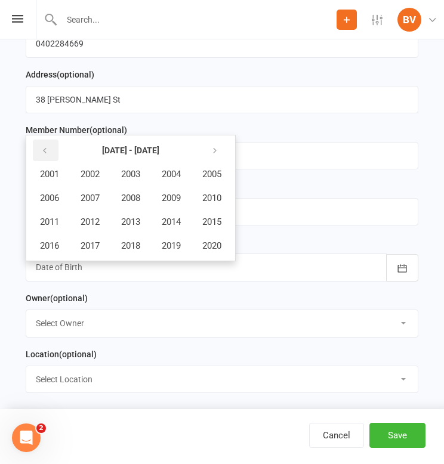
click at [37, 142] on button "button" at bounding box center [46, 150] width 26 height 21
click at [45, 241] on span "1996" at bounding box center [49, 246] width 19 height 11
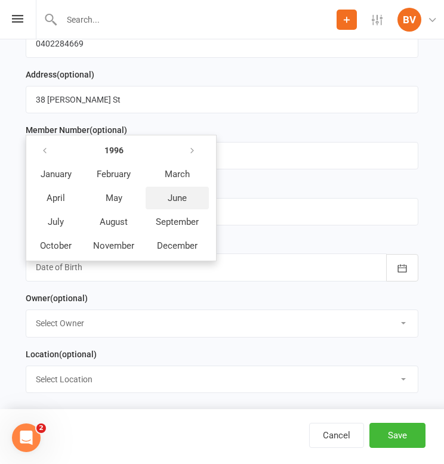
click at [183, 200] on span "June" at bounding box center [177, 198] width 19 height 11
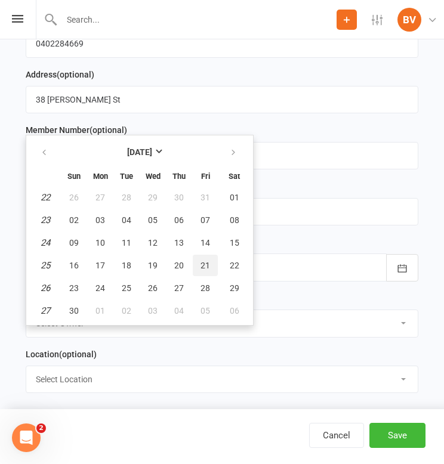
click at [199, 261] on button "21" at bounding box center [205, 265] width 25 height 21
type input "[DATE]"
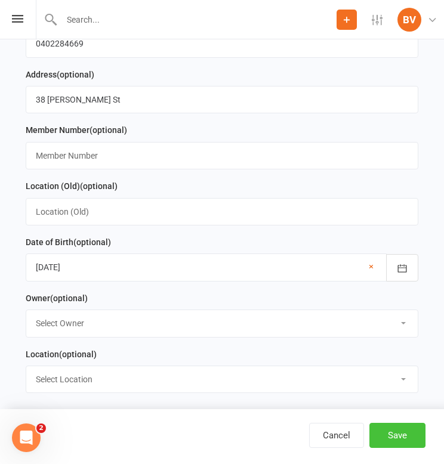
click at [411, 438] on button "Save" at bounding box center [397, 435] width 56 height 25
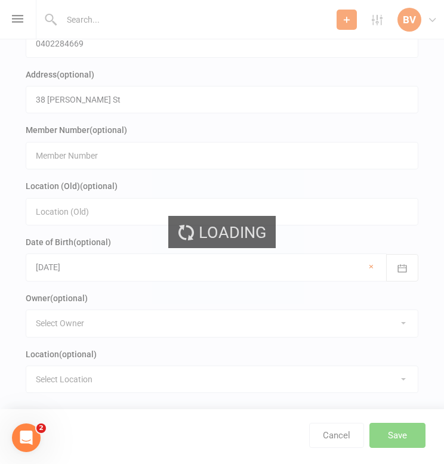
scroll to position [0, 0]
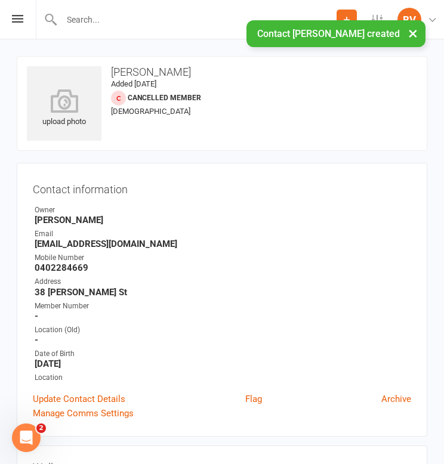
click at [100, 23] on input "text" at bounding box center [197, 19] width 279 height 17
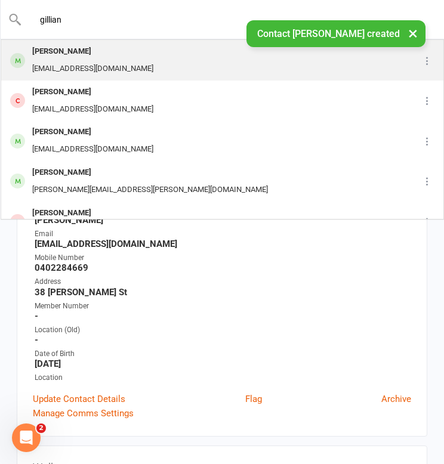
type input "gillian"
click at [115, 58] on div "[PERSON_NAME]" at bounding box center [93, 51] width 128 height 17
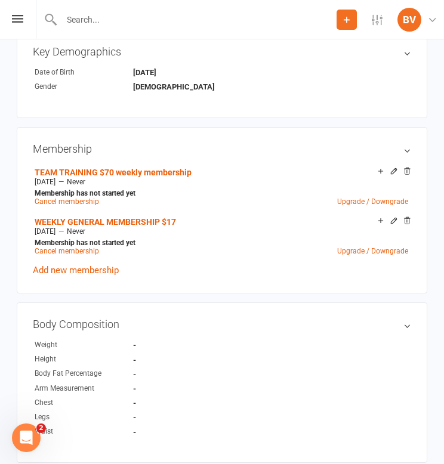
scroll to position [528, 0]
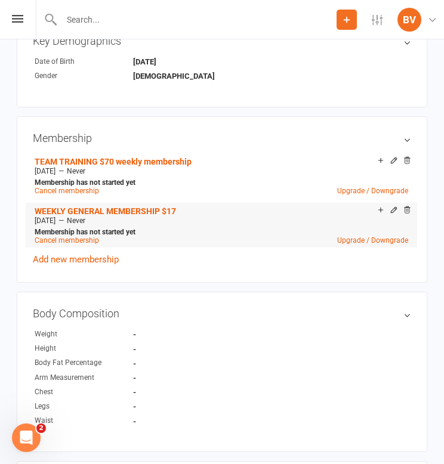
click at [392, 207] on div "Add make-up class" at bounding box center [422, 211] width 67 height 13
click at [395, 210] on icon at bounding box center [394, 210] width 8 height 8
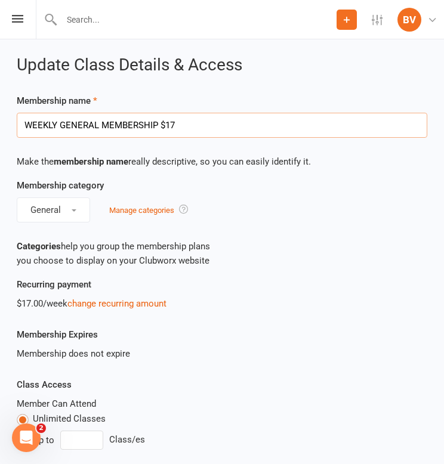
click at [202, 124] on input "WEEKLY GENERAL MEMBERSHIP $17" at bounding box center [222, 125] width 411 height 25
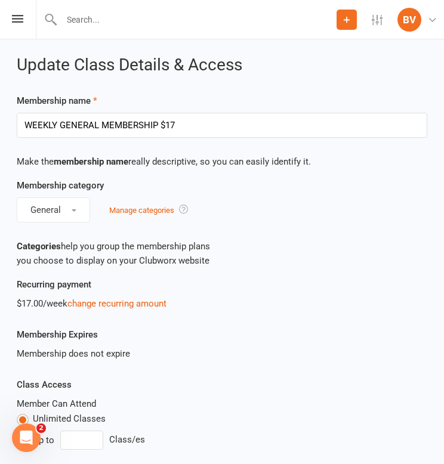
click at [247, 260] on p "Categories help you group the membership plans you choose to display on your Cl…" at bounding box center [222, 253] width 411 height 29
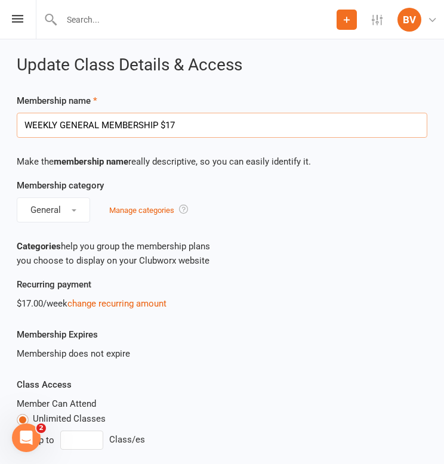
click at [204, 116] on input "WEEKLY GENERAL MEMBERSHIP $17" at bounding box center [222, 125] width 411 height 25
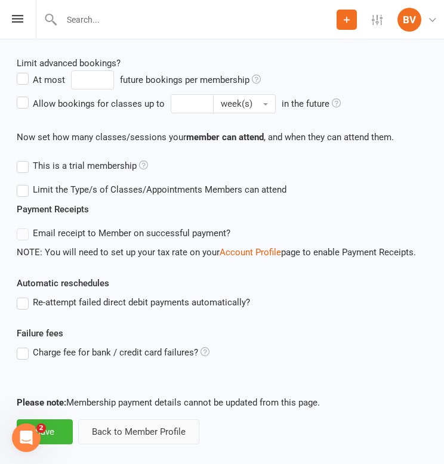
scroll to position [417, 0]
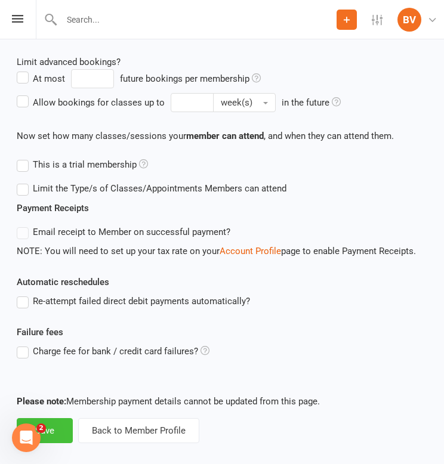
click at [69, 426] on button "Save" at bounding box center [45, 430] width 56 height 25
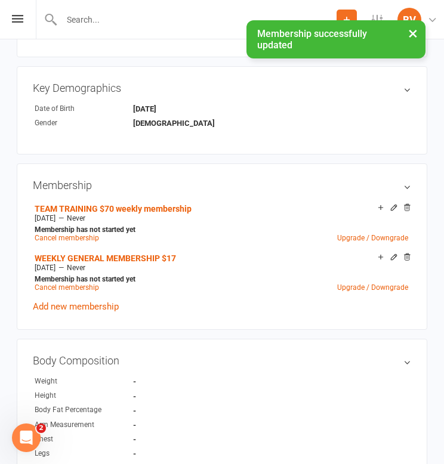
scroll to position [483, 0]
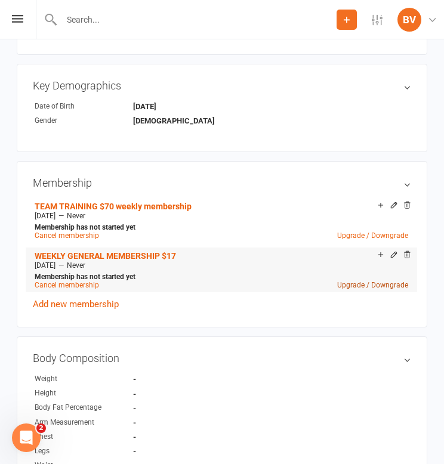
click at [352, 284] on link "Upgrade / Downgrade" at bounding box center [372, 285] width 71 height 8
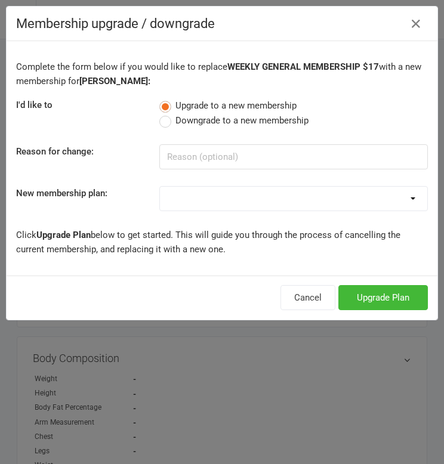
click at [256, 122] on span "Downgrade to a new membership" at bounding box center [241, 119] width 133 height 13
click at [167, 113] on input "Downgrade to a new membership" at bounding box center [163, 113] width 8 height 0
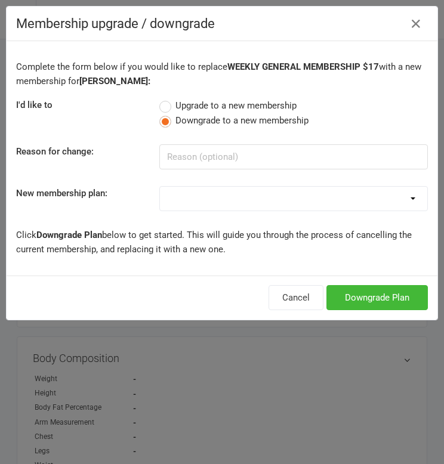
select select "6"
click at [401, 303] on button "Downgrade Plan" at bounding box center [377, 297] width 101 height 25
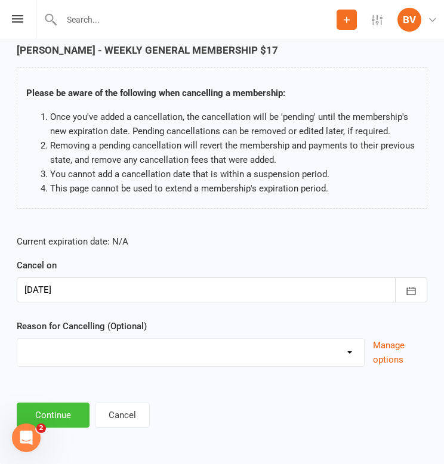
scroll to position [58, 0]
click at [72, 404] on button "Continue" at bounding box center [53, 415] width 73 height 25
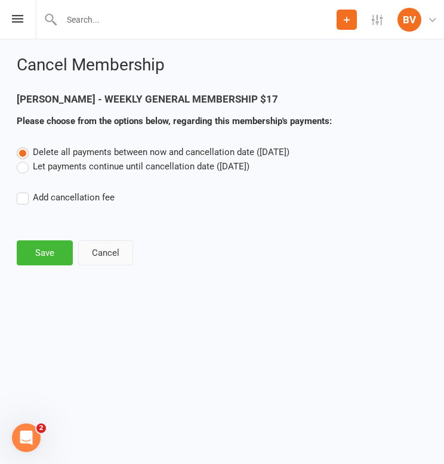
click at [109, 259] on button "Cancel" at bounding box center [105, 253] width 55 height 25
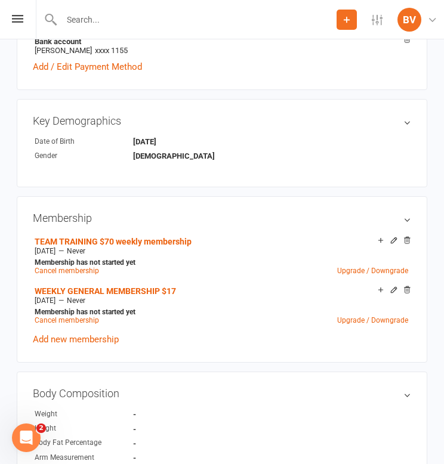
scroll to position [448, 0]
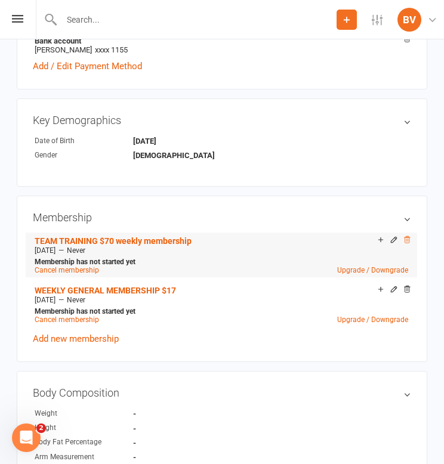
click at [406, 239] on icon at bounding box center [407, 240] width 8 height 8
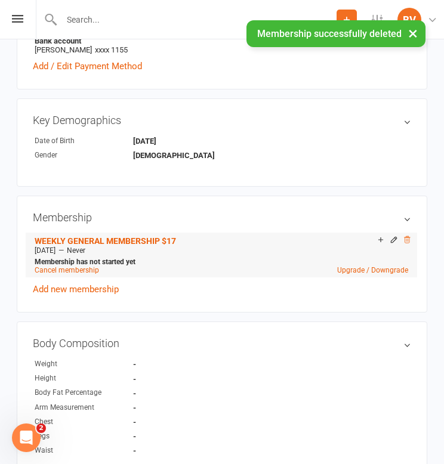
click at [408, 236] on icon at bounding box center [407, 240] width 8 height 8
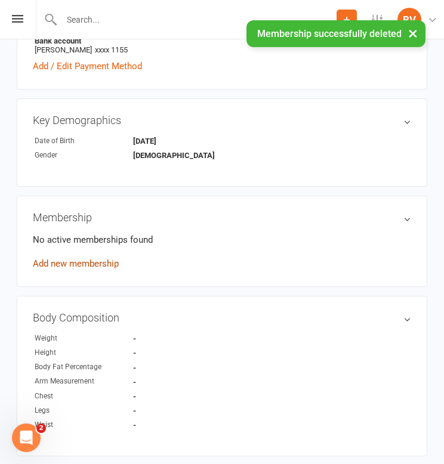
click at [88, 261] on link "Add new membership" at bounding box center [76, 263] width 86 height 11
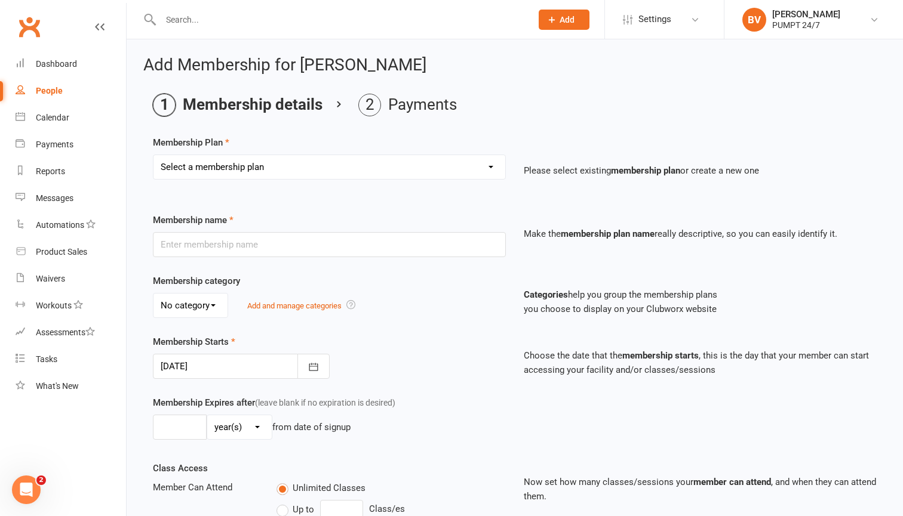
select select "7"
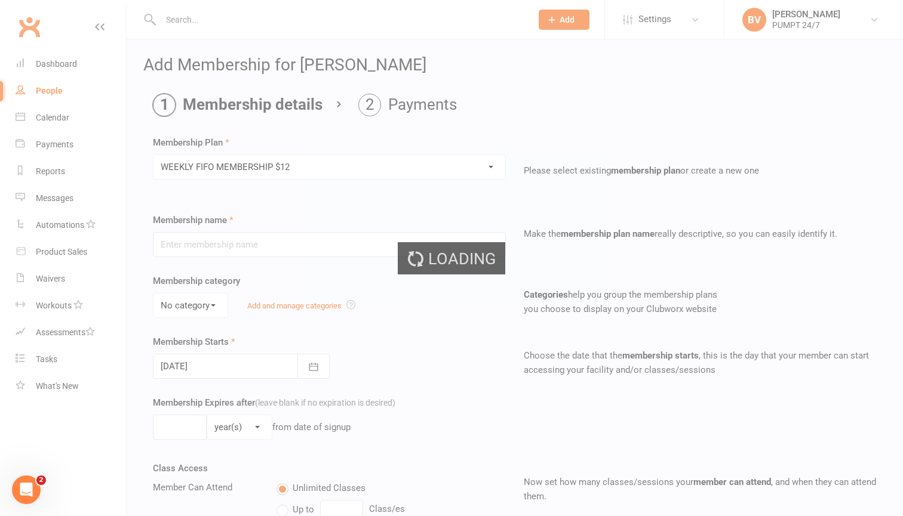
type input "WEEKLY FIFO MEMBERSHIP $12"
select select "0"
type input "0"
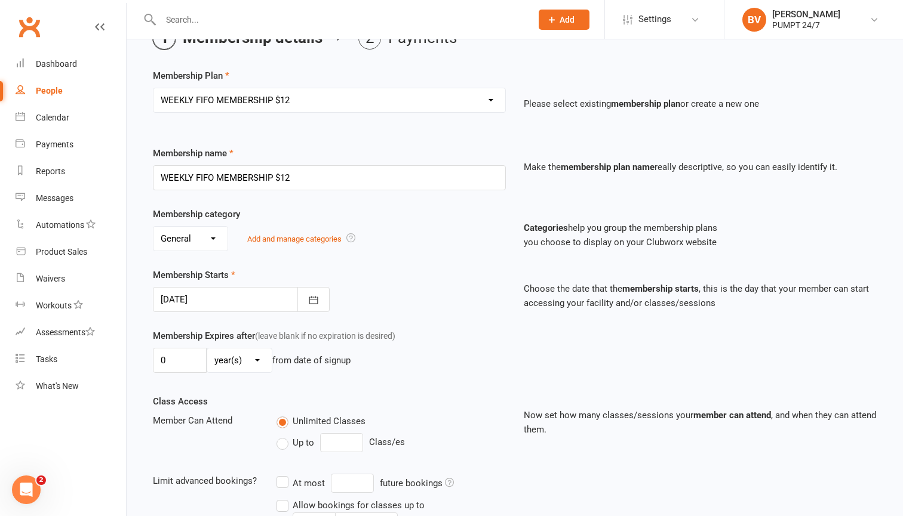
scroll to position [69, 0]
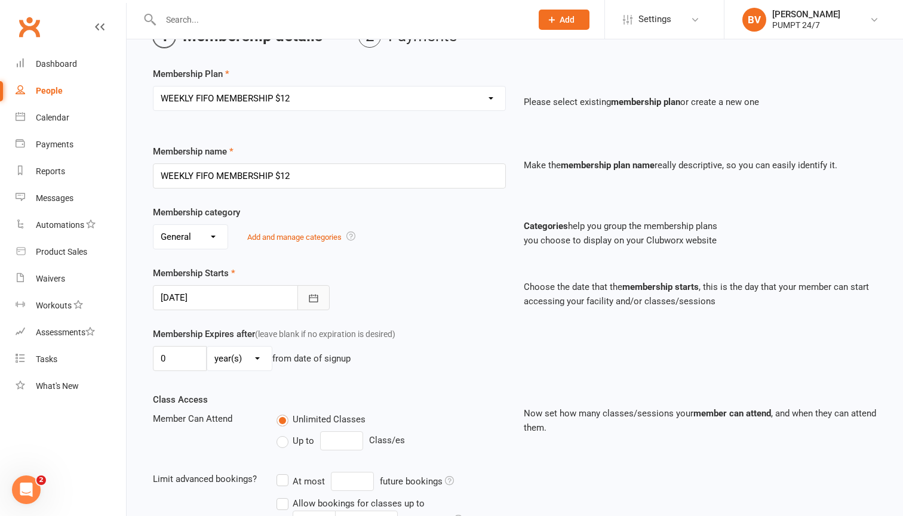
click at [309, 304] on button "button" at bounding box center [313, 297] width 32 height 25
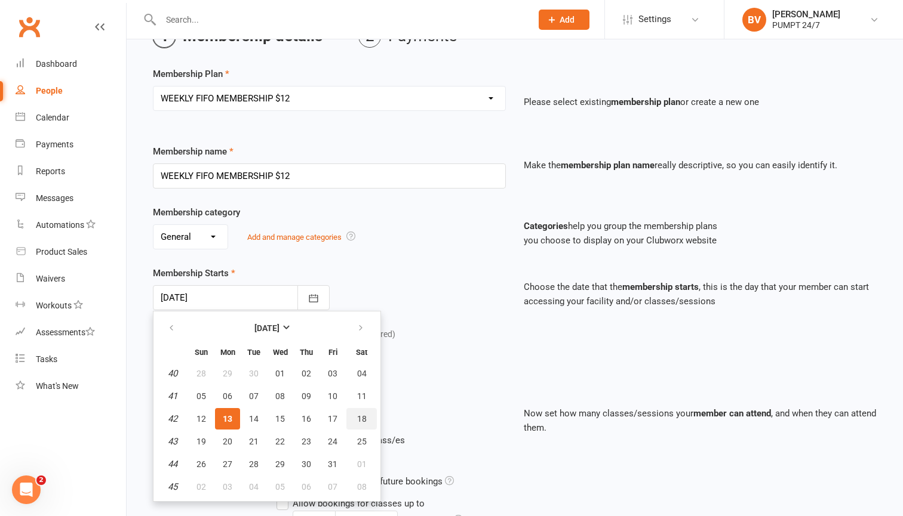
click at [361, 418] on span "18" at bounding box center [362, 419] width 10 height 10
type input "[DATE]"
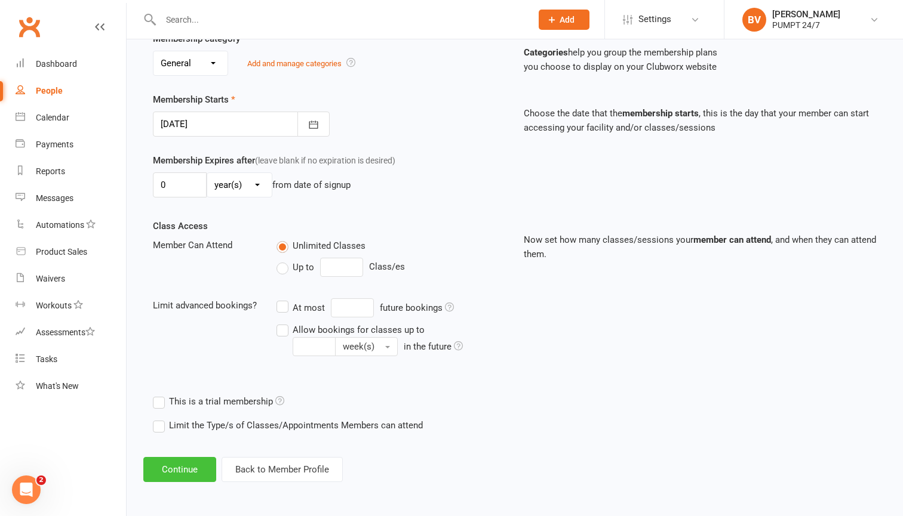
scroll to position [252, 0]
click at [181, 464] on button "Continue" at bounding box center [179, 469] width 73 height 25
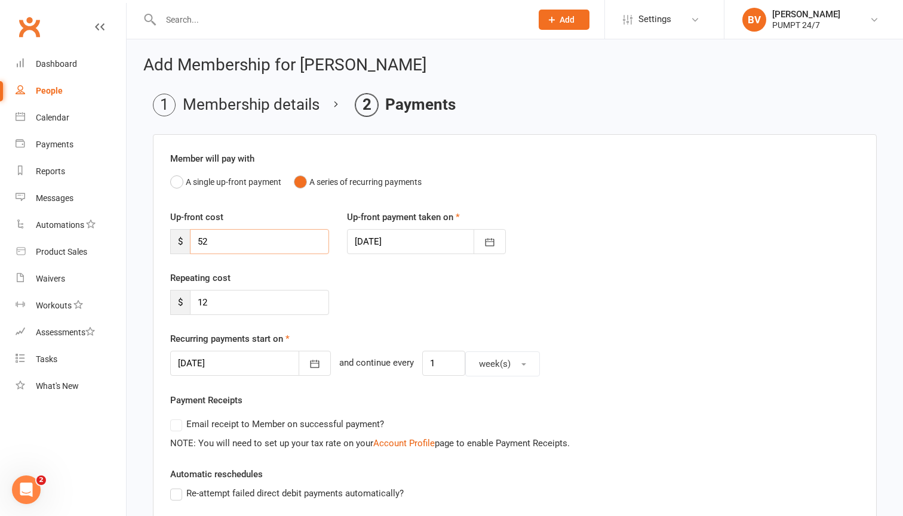
drag, startPoint x: 226, startPoint y: 239, endPoint x: 151, endPoint y: 239, distance: 74.6
click at [151, 239] on main "Membership details Payments Member will pay with A single up-front payment A se…" at bounding box center [514, 427] width 743 height 666
type input "0"
click at [458, 316] on div "Repeating cost $ 12" at bounding box center [514, 301] width 707 height 61
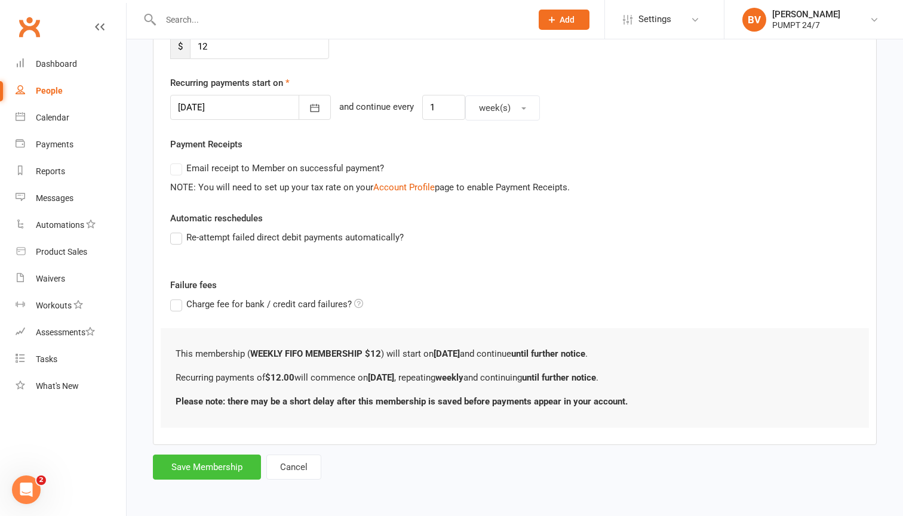
scroll to position [266, 0]
click at [227, 457] on button "Save Membership" at bounding box center [207, 467] width 108 height 25
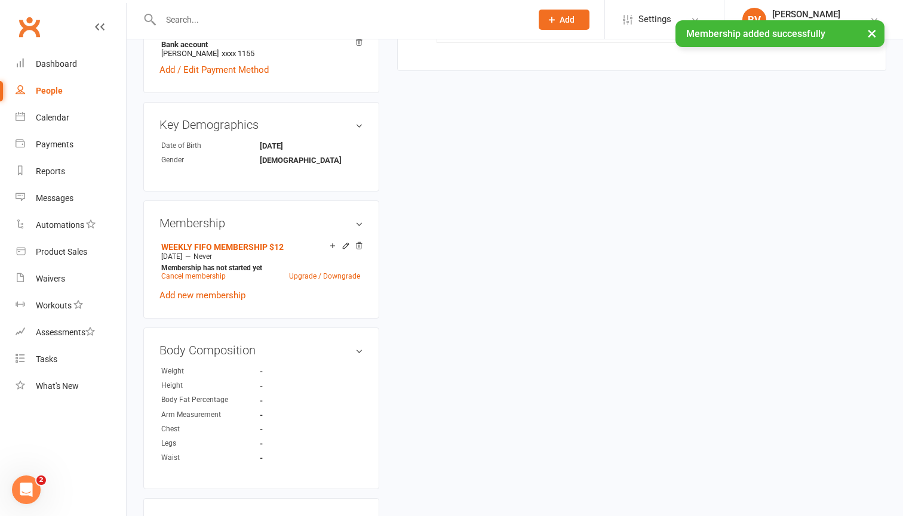
scroll to position [458, 0]
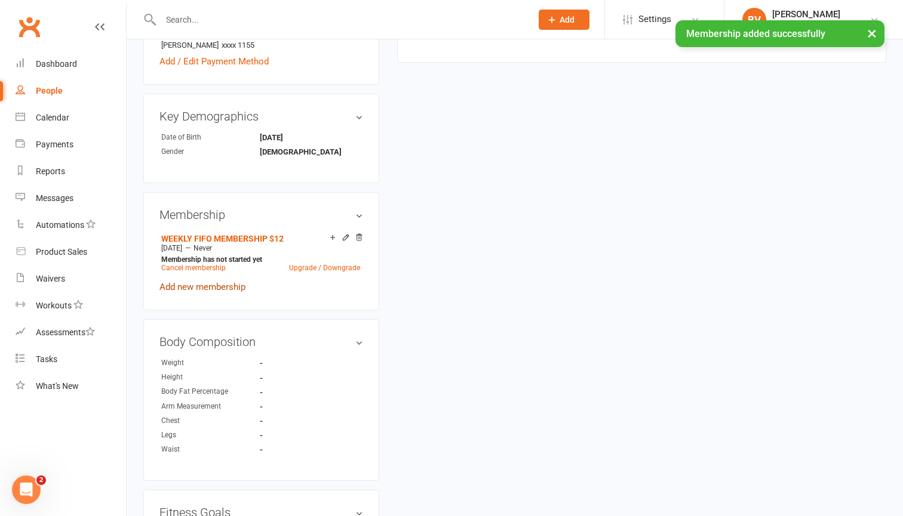
click at [211, 288] on link "Add new membership" at bounding box center [202, 287] width 86 height 11
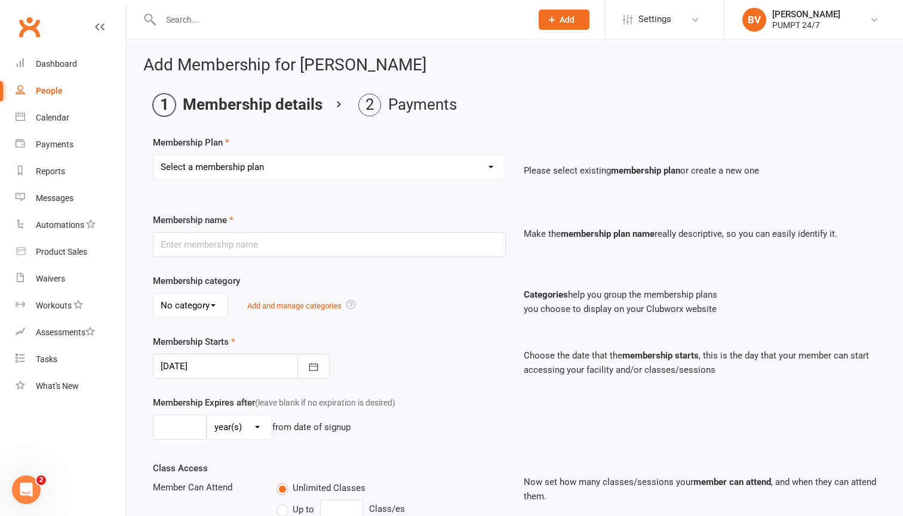
select select "3"
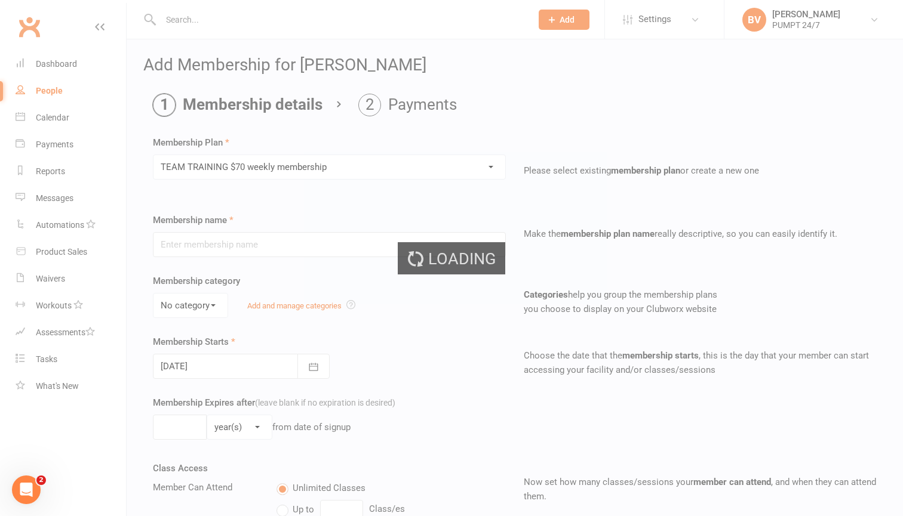
type input "TEAM TRAINING $70 weekly membership"
select select "0"
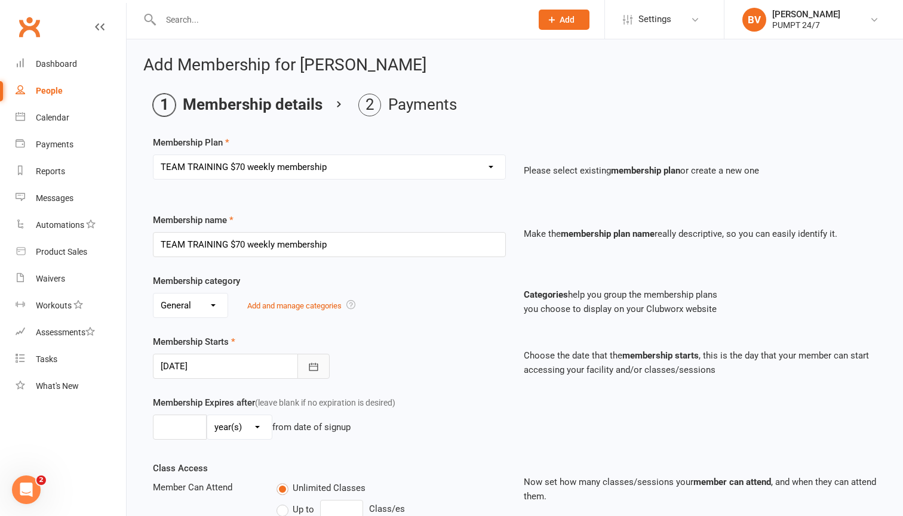
click at [312, 366] on icon "button" at bounding box center [313, 367] width 9 height 8
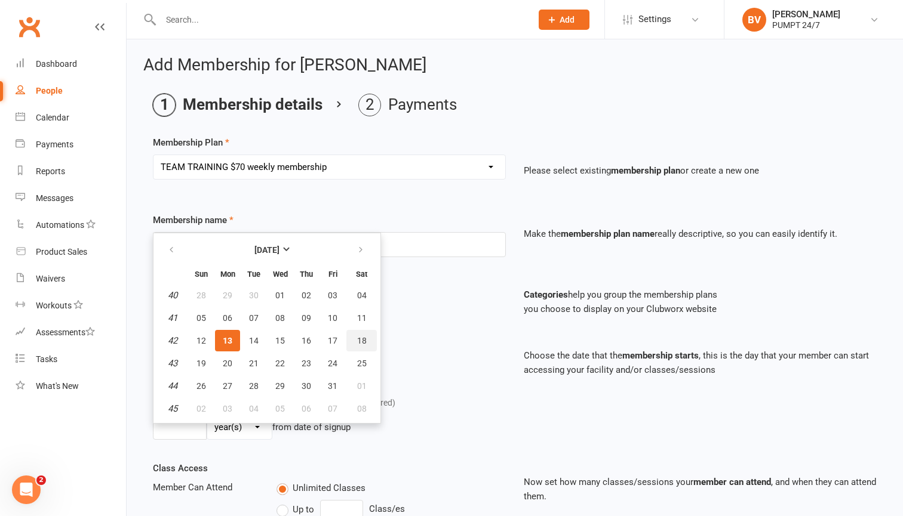
click at [363, 341] on span "18" at bounding box center [362, 341] width 10 height 10
type input "[DATE]"
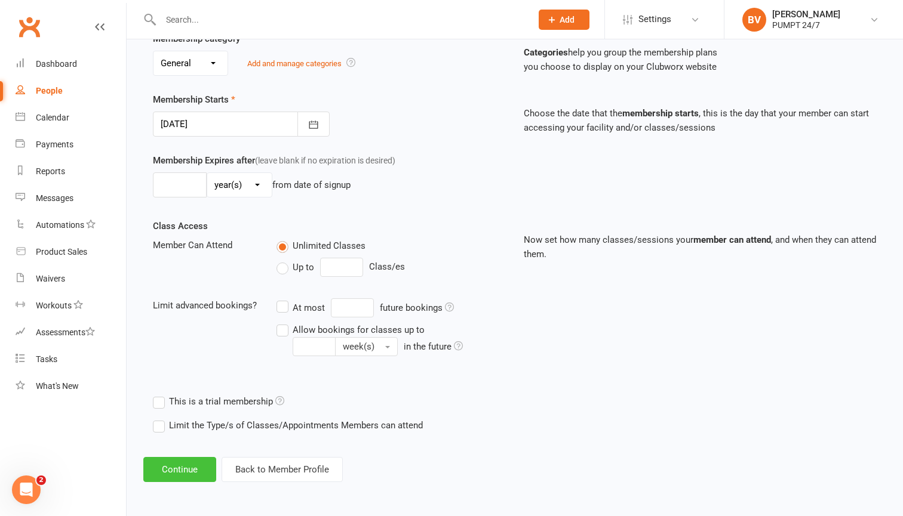
scroll to position [252, 0]
click at [164, 459] on button "Continue" at bounding box center [179, 469] width 73 height 25
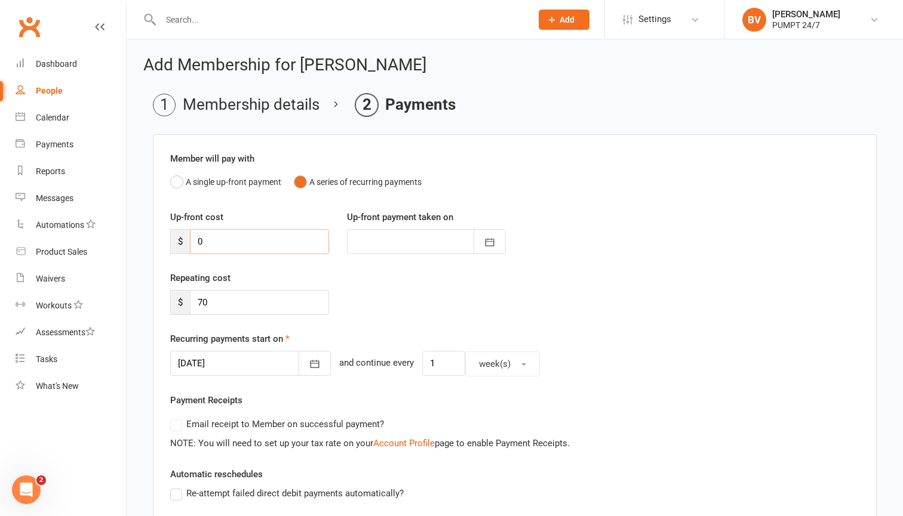
drag, startPoint x: 224, startPoint y: 247, endPoint x: 173, endPoint y: 241, distance: 52.3
click at [173, 241] on div "$ 0" at bounding box center [249, 241] width 159 height 25
type input "5"
type input "[DATE]"
type input "50"
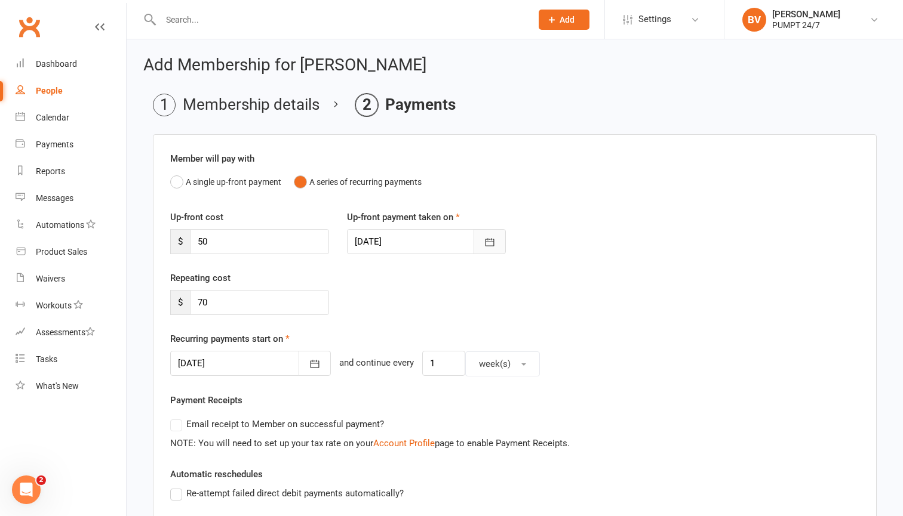
click at [493, 246] on icon "button" at bounding box center [489, 242] width 12 height 12
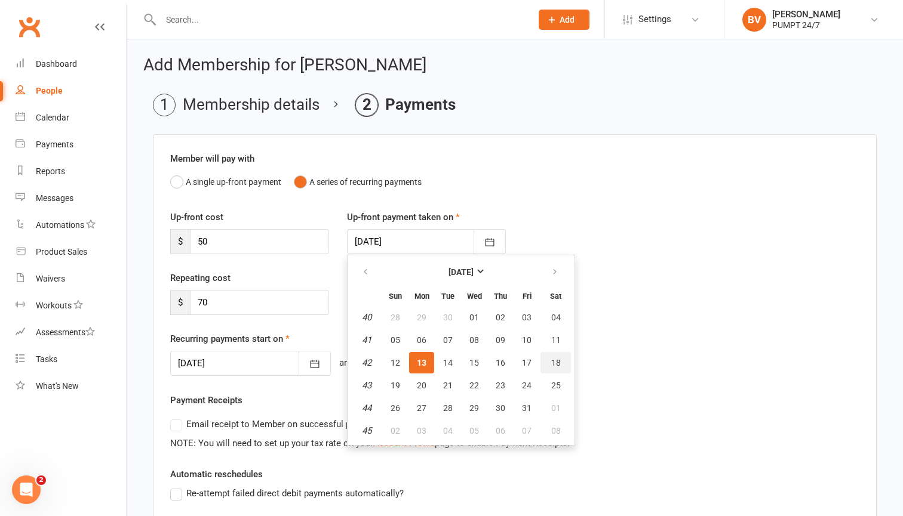
click at [559, 360] on span "18" at bounding box center [556, 363] width 10 height 10
type input "[DATE]"
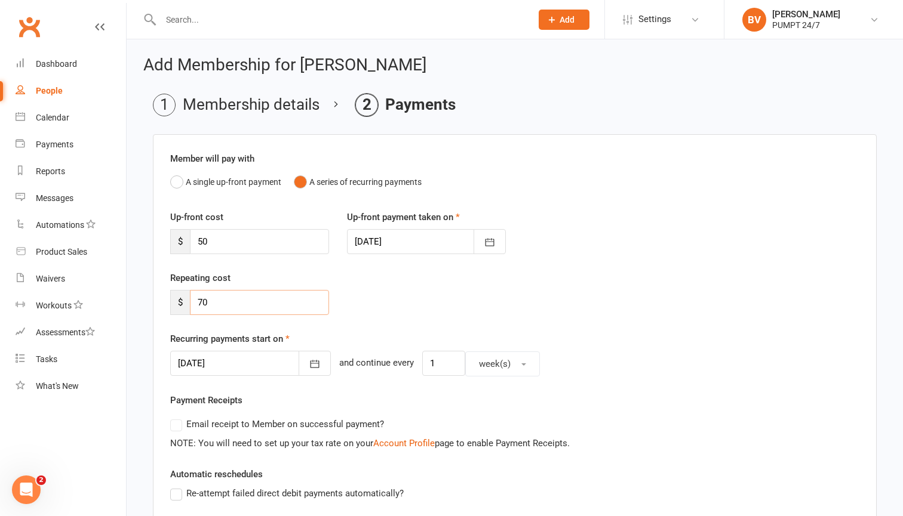
drag, startPoint x: 223, startPoint y: 299, endPoint x: 156, endPoint y: 294, distance: 67.1
click at [156, 294] on div "Member will pay with A single up-front payment A series of recurring payments U…" at bounding box center [514, 429] width 723 height 591
type input "50"
click at [312, 369] on button "button" at bounding box center [314, 363] width 32 height 25
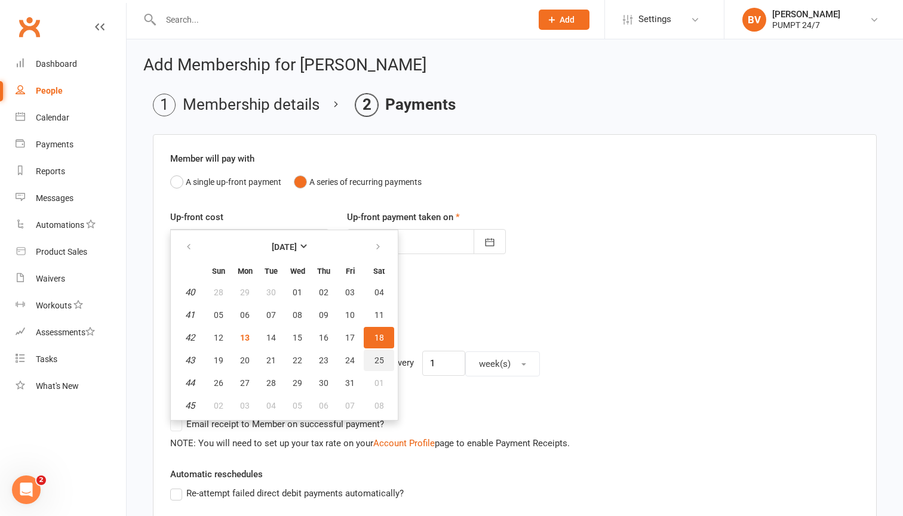
click at [375, 366] on button "25" at bounding box center [379, 360] width 30 height 21
type input "[DATE]"
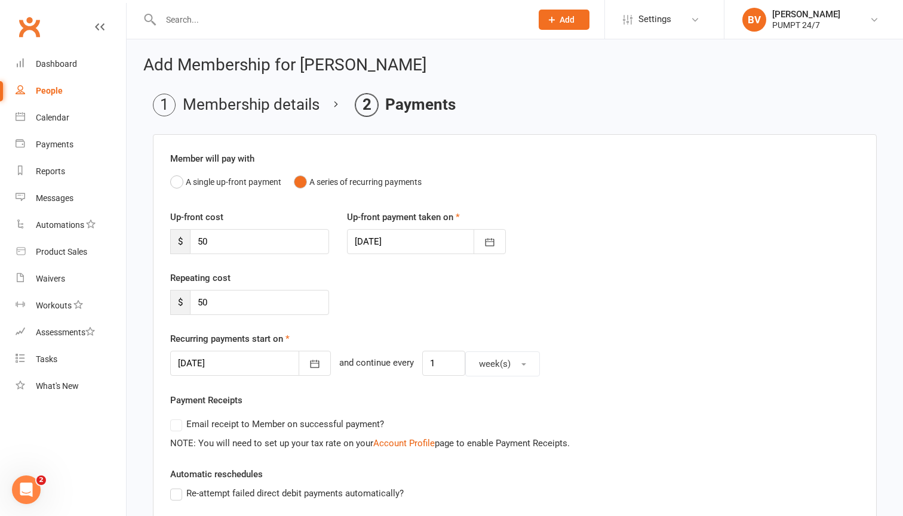
click at [454, 318] on div "Repeating cost $ 50" at bounding box center [514, 301] width 707 height 61
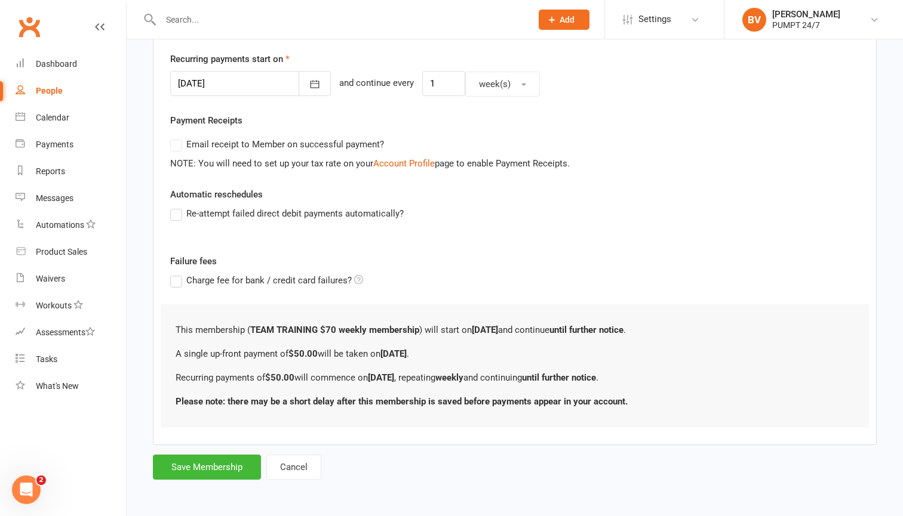
scroll to position [290, 0]
click at [233, 455] on button "Save Membership" at bounding box center [207, 467] width 108 height 25
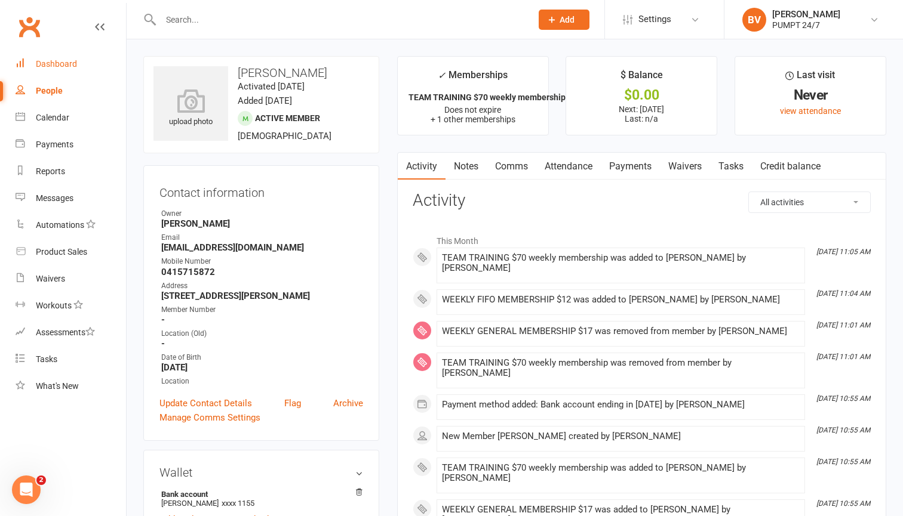
click at [70, 64] on div "Dashboard" at bounding box center [56, 64] width 41 height 10
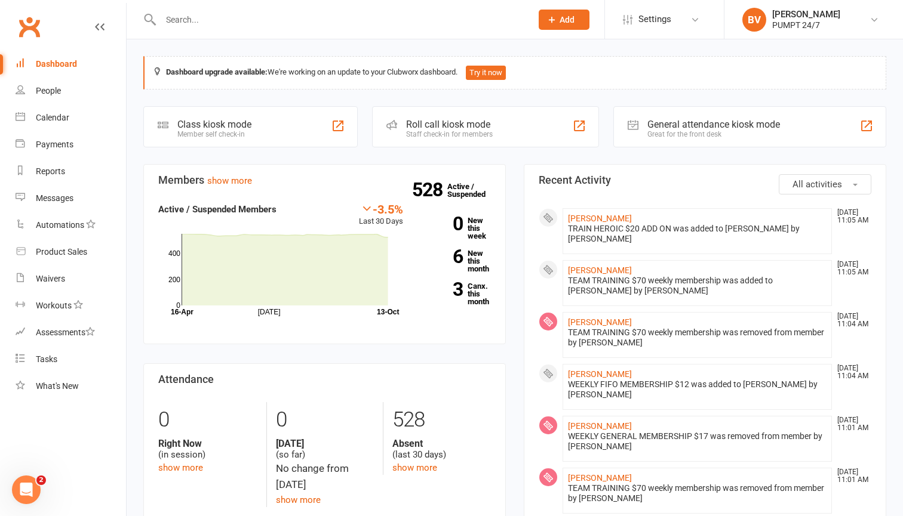
scroll to position [-1, 0]
click at [221, 26] on input "text" at bounding box center [340, 19] width 366 height 17
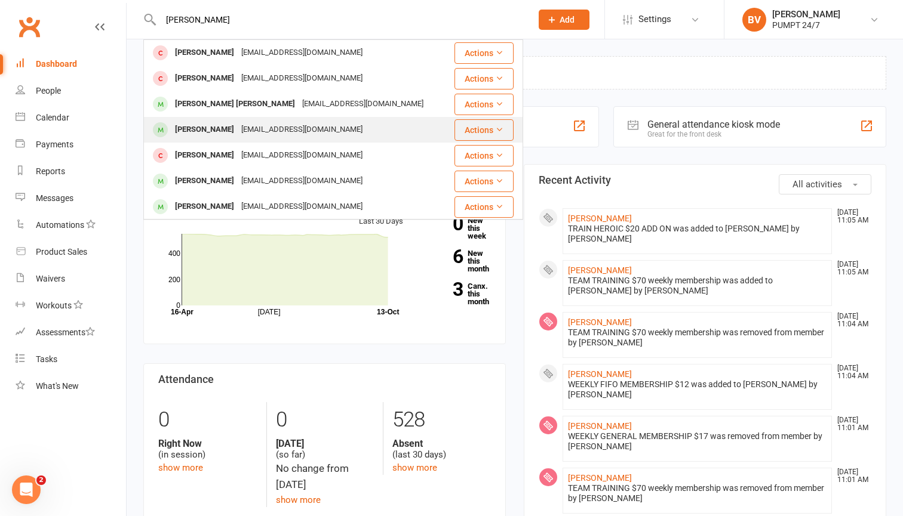
type input "[PERSON_NAME]"
click at [239, 134] on div "[EMAIL_ADDRESS][DOMAIN_NAME]" at bounding box center [302, 129] width 128 height 17
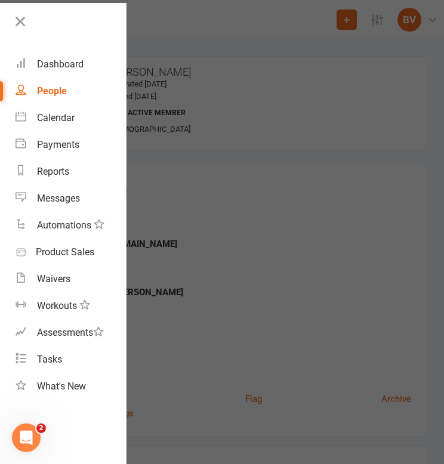
click at [350, 254] on div at bounding box center [222, 232] width 444 height 464
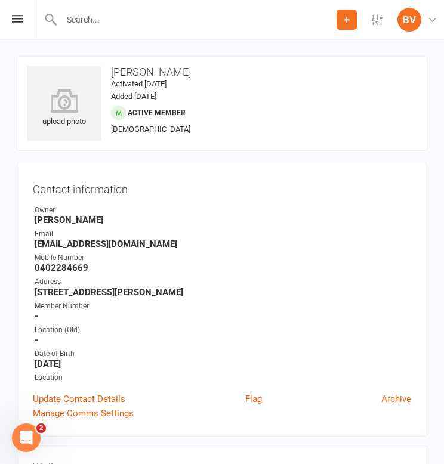
click at [162, 23] on input "text" at bounding box center [197, 19] width 279 height 17
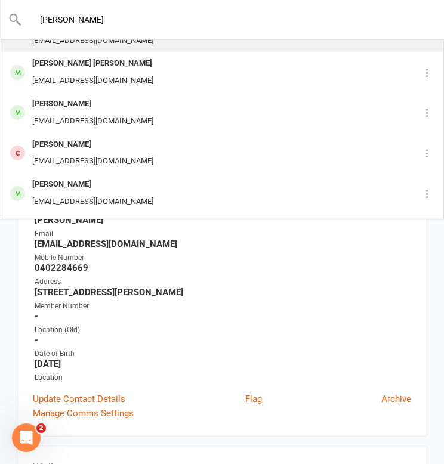
scroll to position [89, 0]
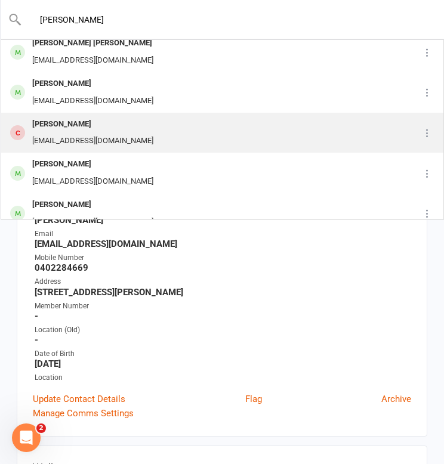
type input "[PERSON_NAME]"
click at [133, 133] on div "[EMAIL_ADDRESS][DOMAIN_NAME]" at bounding box center [93, 141] width 128 height 17
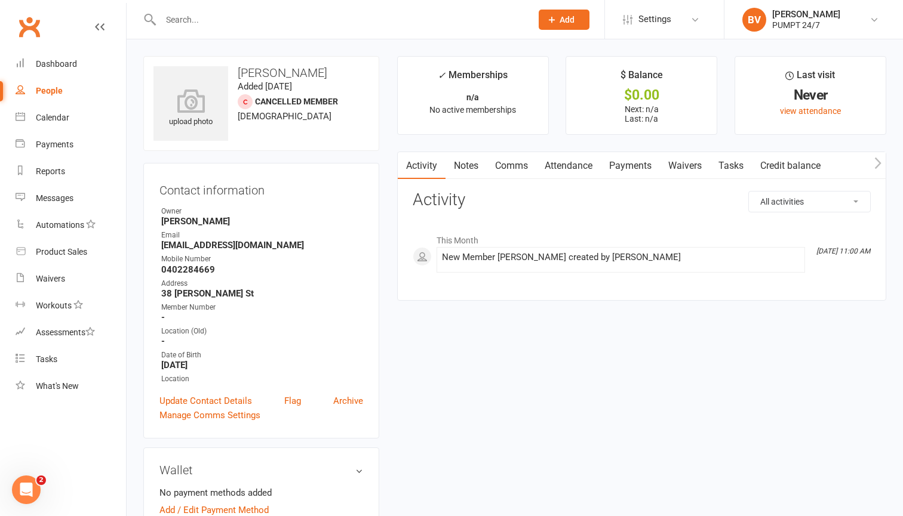
scroll to position [17, 0]
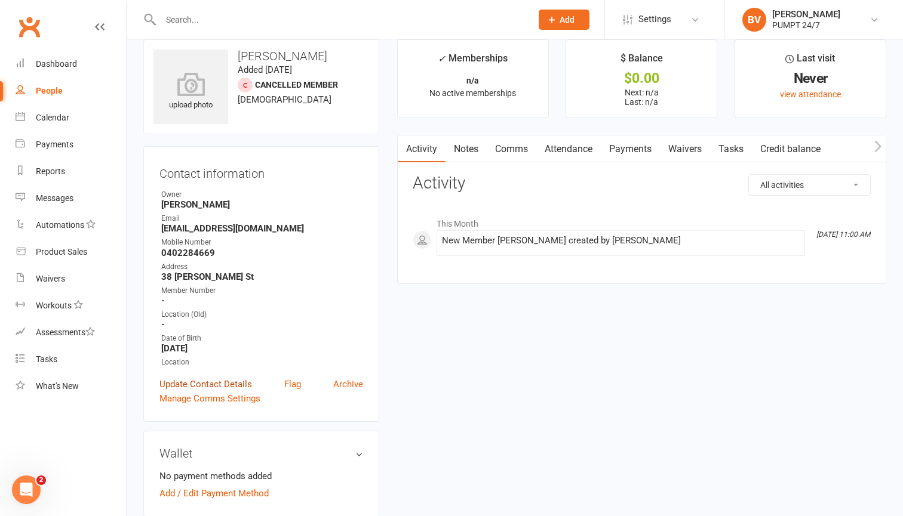
click at [222, 384] on link "Update Contact Details" at bounding box center [205, 384] width 93 height 14
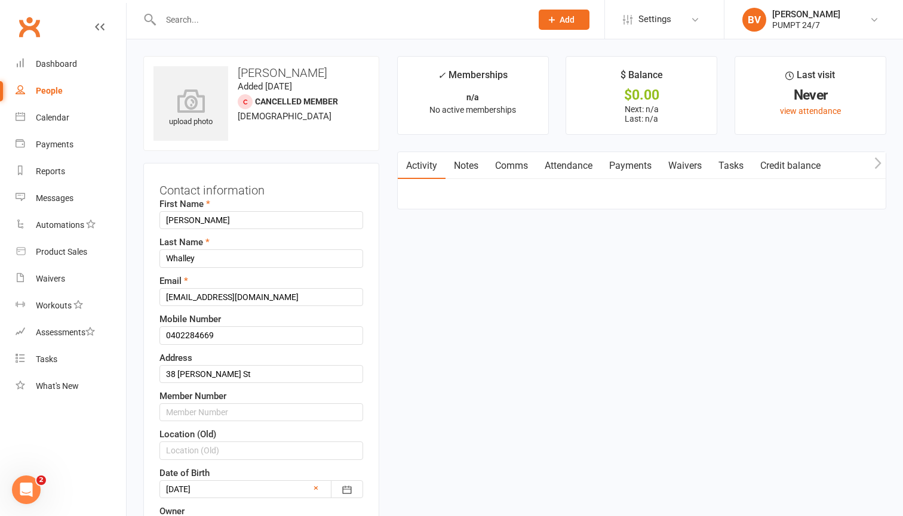
scroll to position [0, 0]
click at [56, 56] on link "Dashboard" at bounding box center [71, 64] width 110 height 27
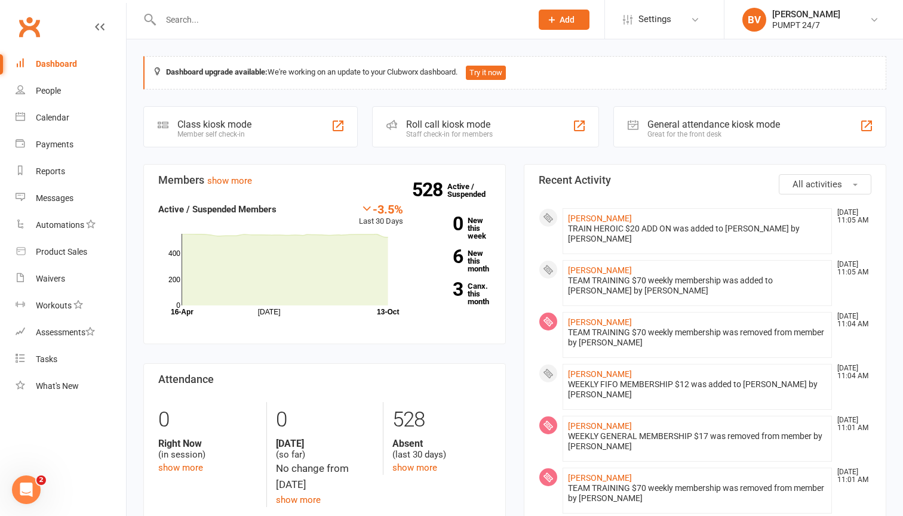
click at [231, 20] on input "text" at bounding box center [340, 19] width 366 height 17
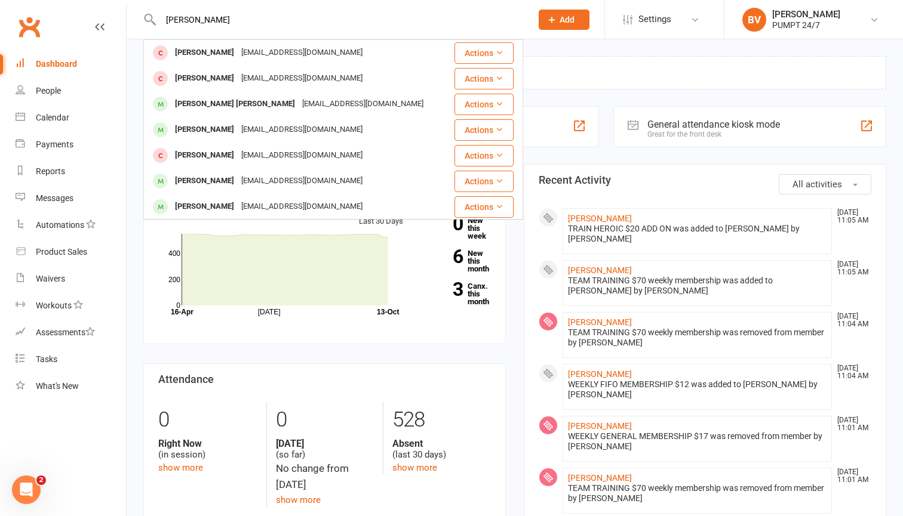
type input "[PERSON_NAME]"
click at [500, 156] on icon at bounding box center [499, 155] width 8 height 8
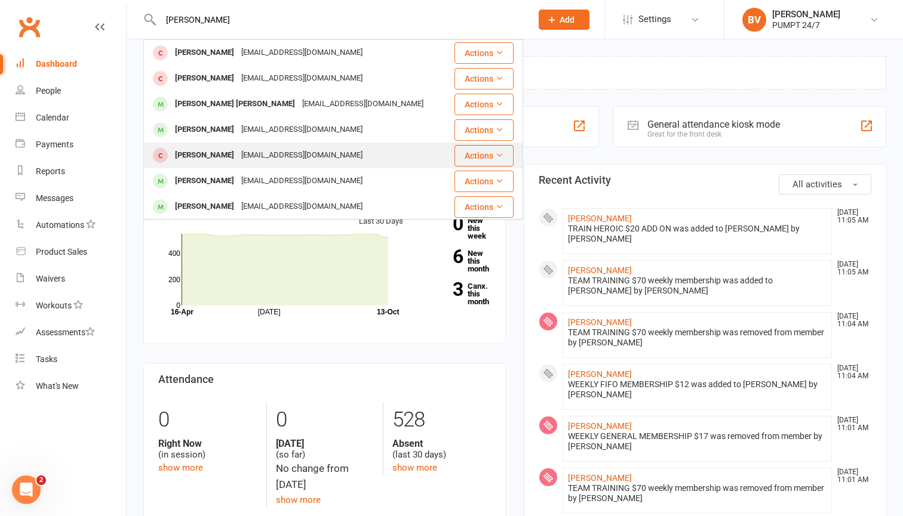
click at [500, 156] on icon at bounding box center [499, 155] width 8 height 8
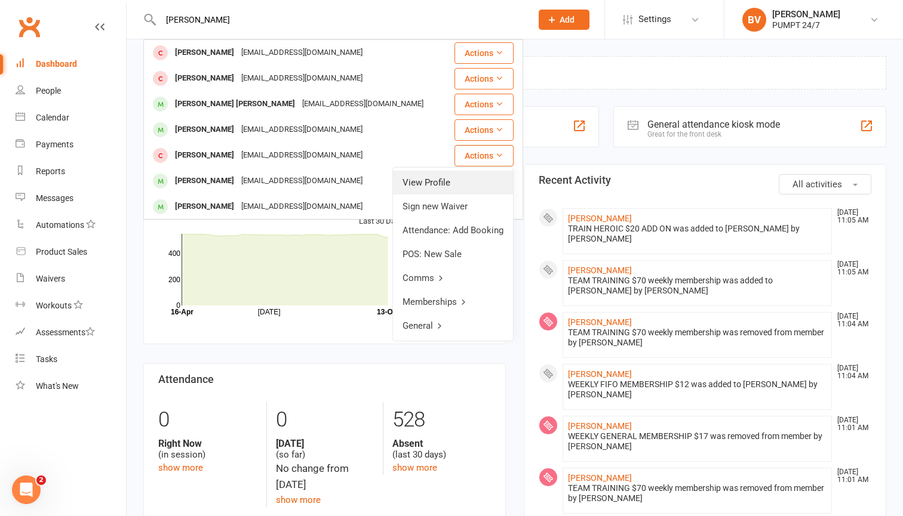
click at [448, 183] on link "View Profile" at bounding box center [453, 183] width 120 height 24
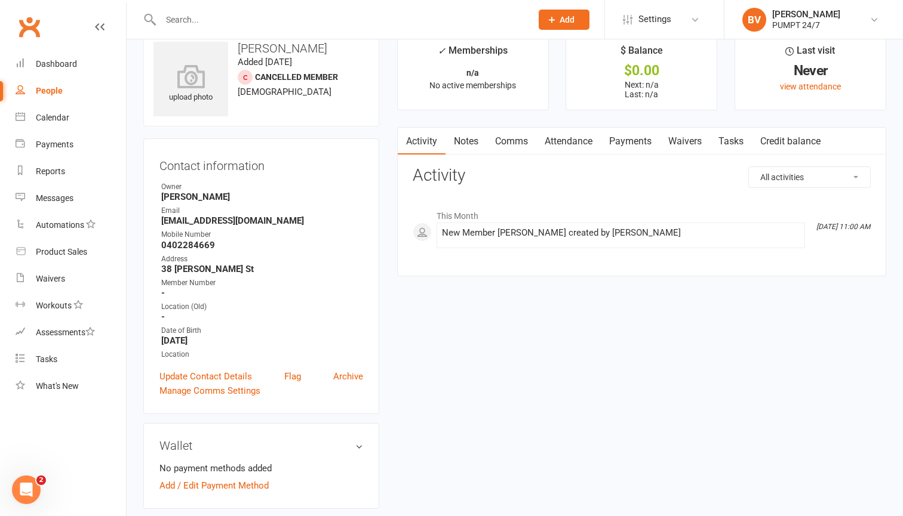
scroll to position [26, 0]
click at [678, 26] on link "Settings" at bounding box center [664, 19] width 83 height 27
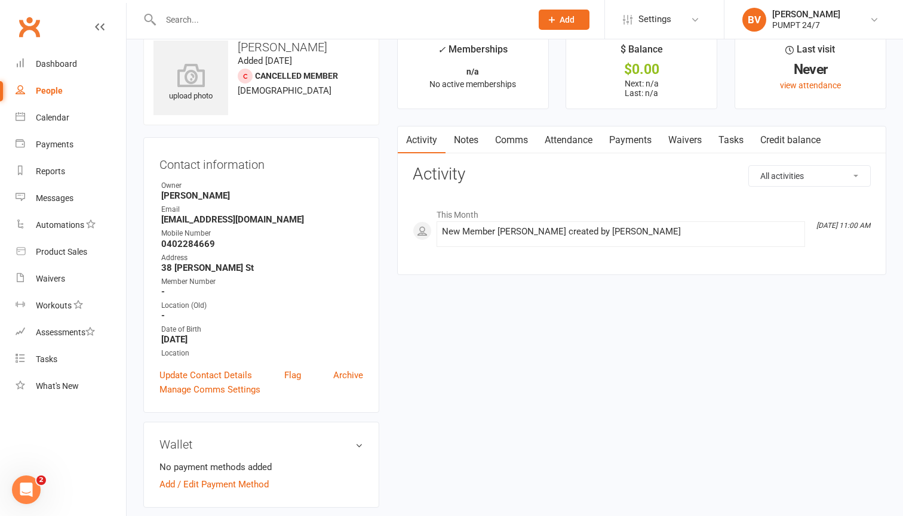
click at [53, 87] on div "People" at bounding box center [49, 91] width 27 height 10
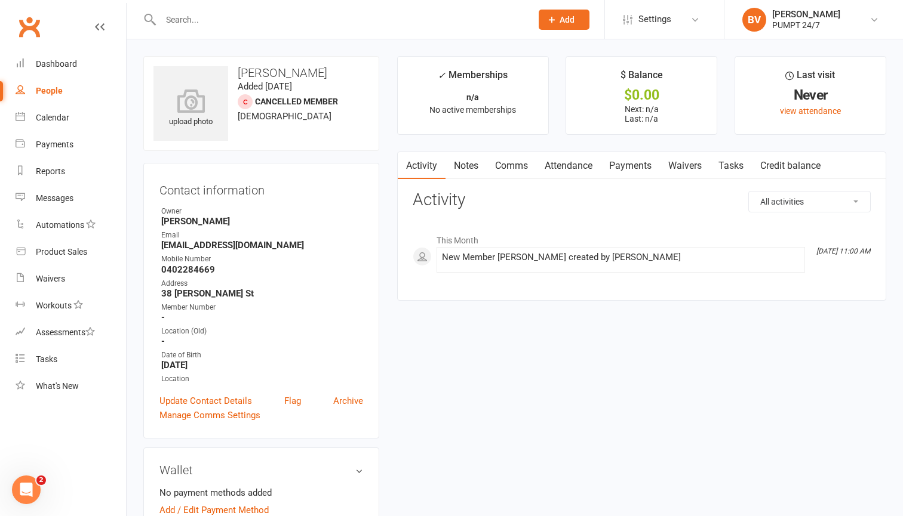
select select "100"
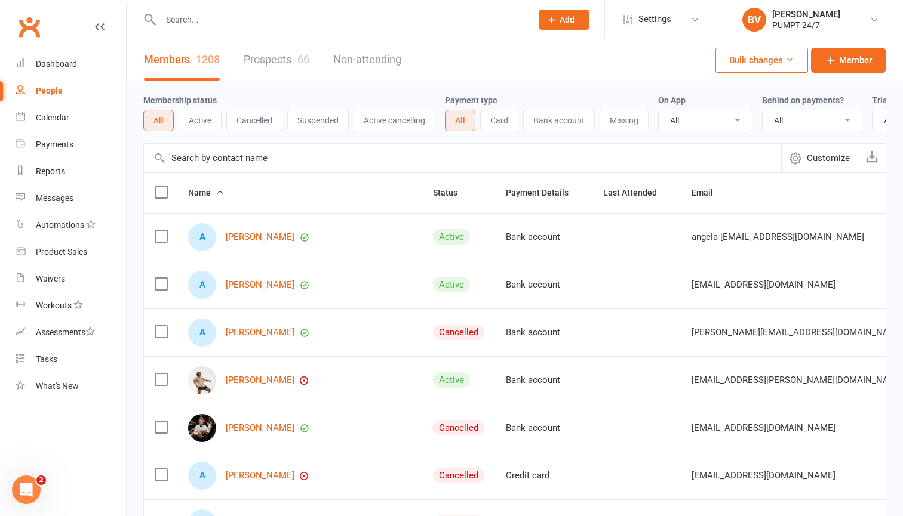
click at [217, 161] on input "text" at bounding box center [462, 158] width 637 height 29
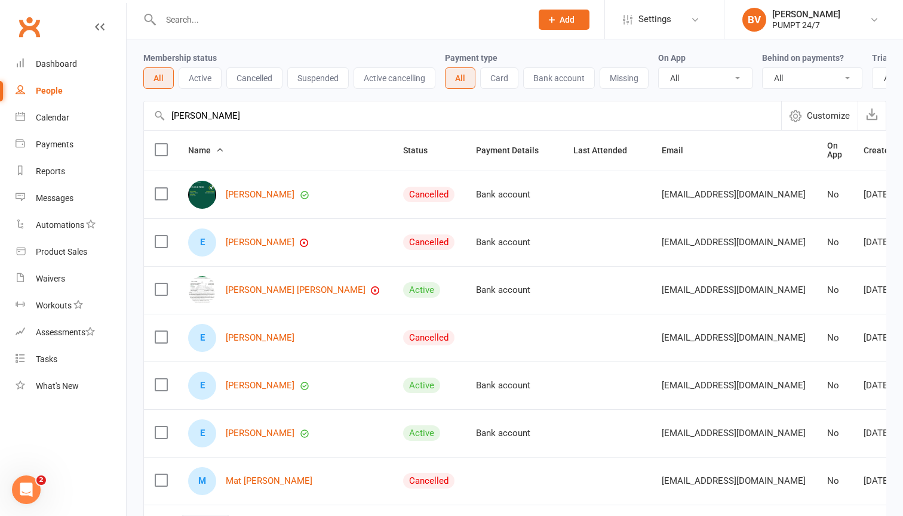
scroll to position [46, 0]
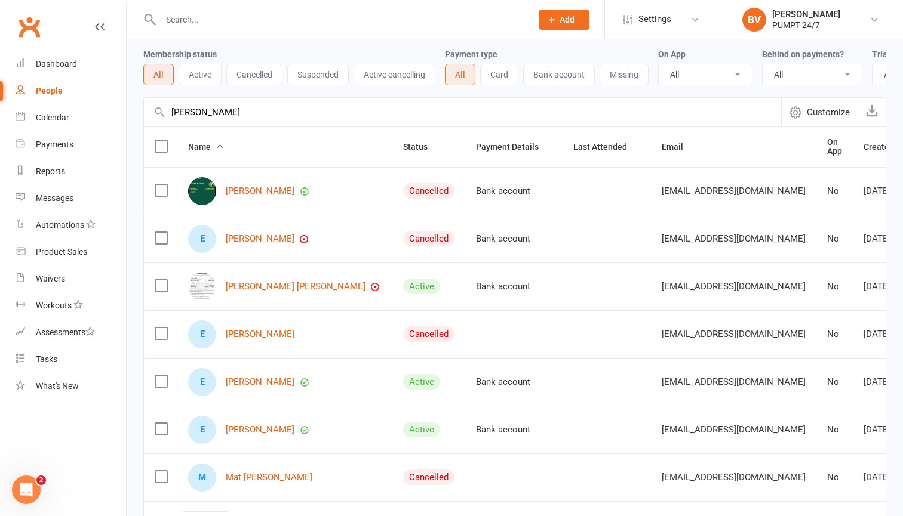
type input "[PERSON_NAME]"
click at [162, 334] on label at bounding box center [161, 334] width 12 height 12
click at [162, 328] on input "checkbox" at bounding box center [161, 328] width 12 height 0
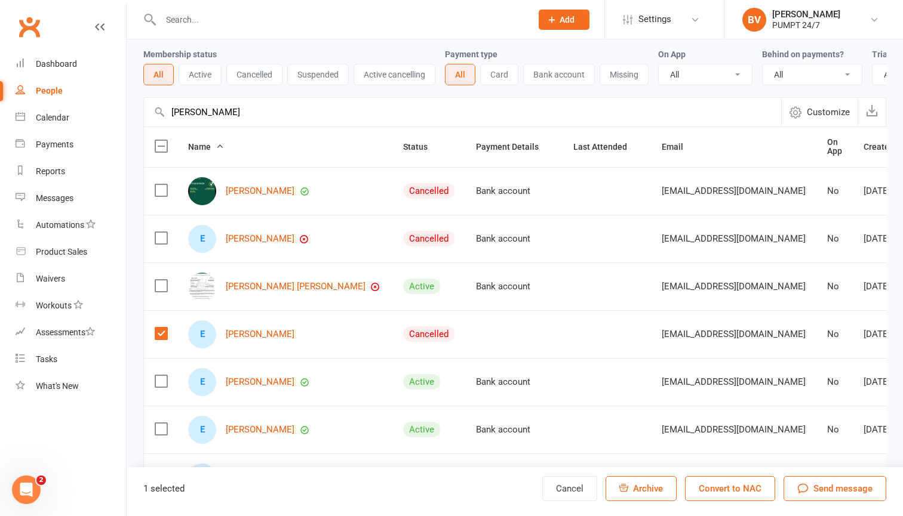
click at [642, 491] on span "Archive" at bounding box center [648, 488] width 30 height 11
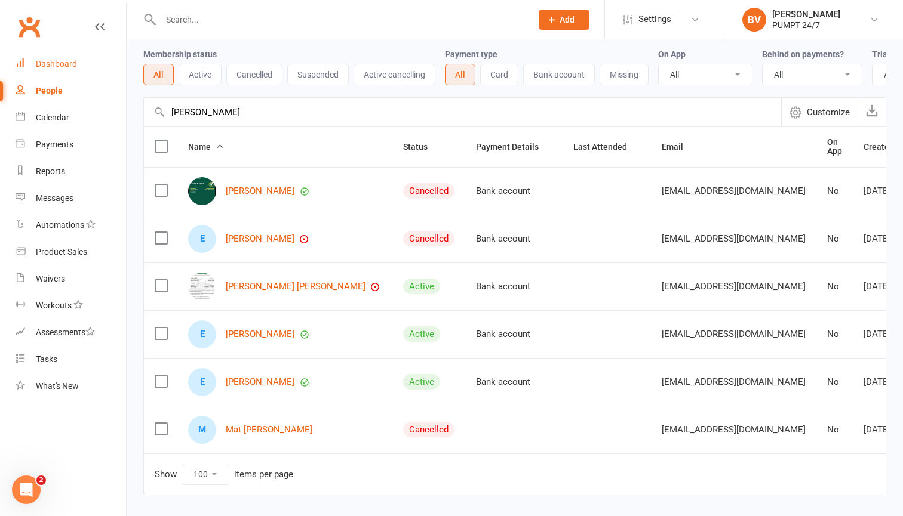
click at [64, 64] on div "Dashboard" at bounding box center [56, 64] width 41 height 10
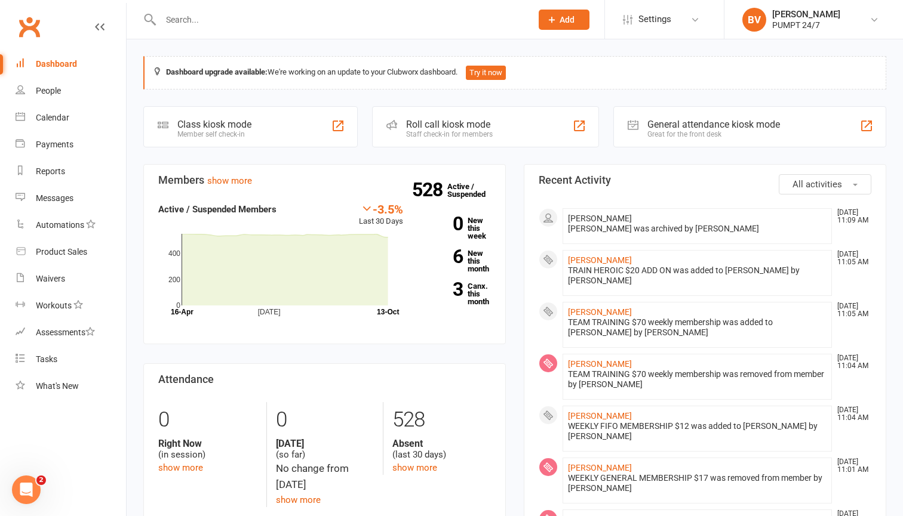
click at [215, 16] on input "text" at bounding box center [340, 19] width 366 height 17
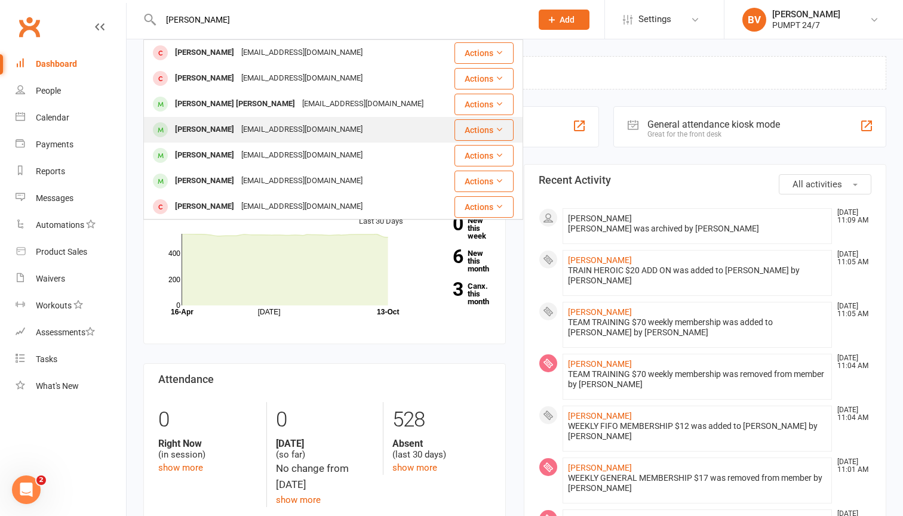
type input "[PERSON_NAME]"
click at [219, 130] on div "[PERSON_NAME]" at bounding box center [204, 129] width 66 height 17
